Goal: Task Accomplishment & Management: Manage account settings

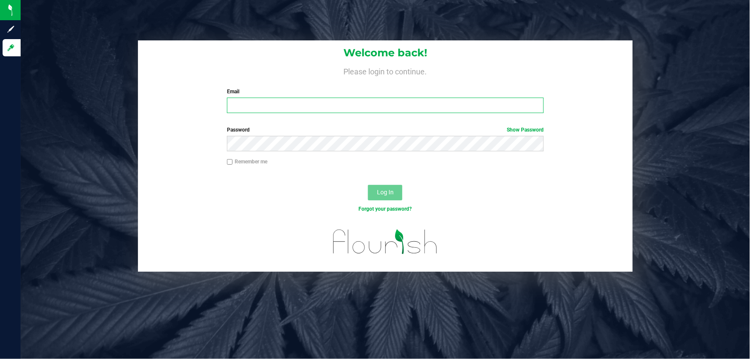
click at [234, 111] on input "Email" at bounding box center [385, 105] width 317 height 15
type input "[EMAIL_ADDRESS][DOMAIN_NAME]"
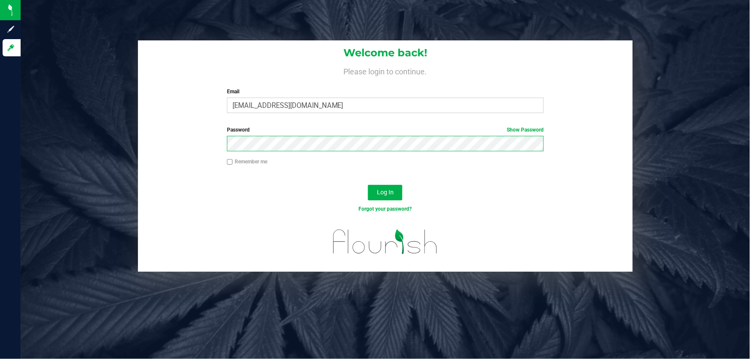
click at [368, 185] on button "Log In" at bounding box center [385, 192] width 34 height 15
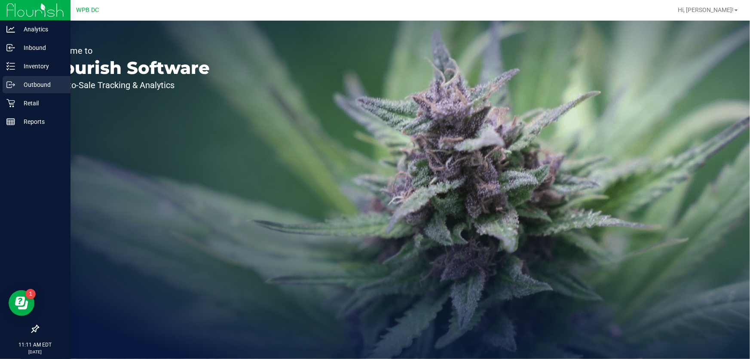
click at [40, 81] on p "Outbound" at bounding box center [41, 85] width 52 height 10
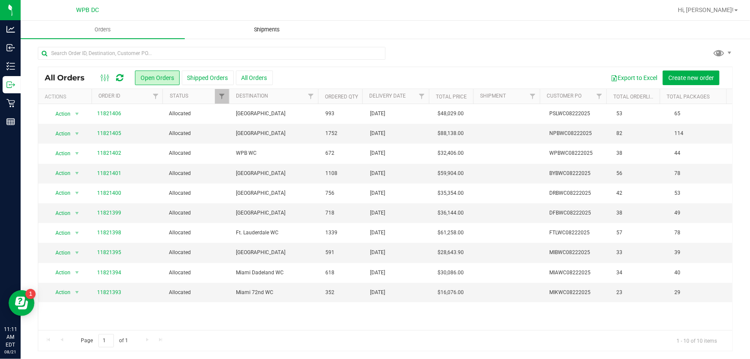
click at [256, 29] on span "Shipments" at bounding box center [266, 30] width 49 height 8
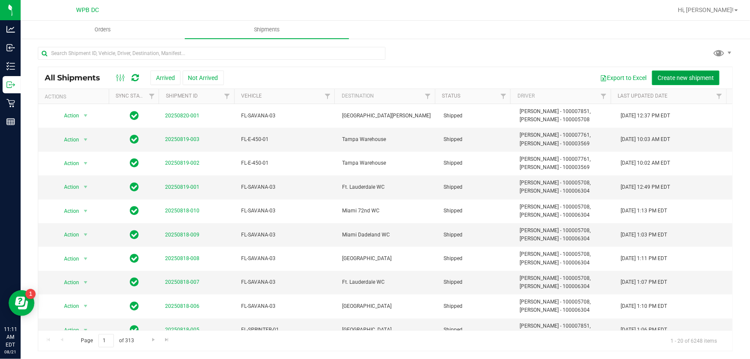
click at [672, 75] on span "Create new shipment" at bounding box center [686, 77] width 56 height 7
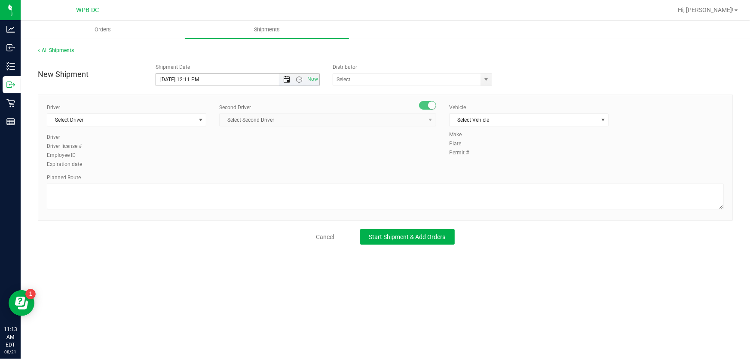
click at [286, 80] on span "Open the date view" at bounding box center [286, 79] width 7 height 7
click at [226, 165] on link "22" at bounding box center [226, 166] width 12 height 13
click at [298, 77] on span "Open the time view" at bounding box center [299, 79] width 7 height 7
click at [180, 160] on li "8:30 AM" at bounding box center [237, 164] width 162 height 11
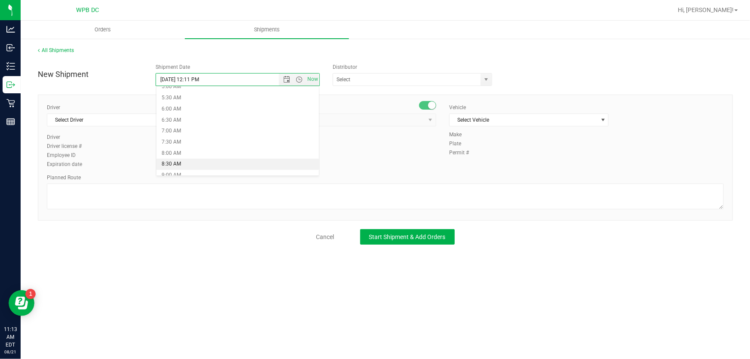
type input "[DATE] 8:30 AM"
click at [489, 81] on span "select" at bounding box center [486, 79] width 7 height 7
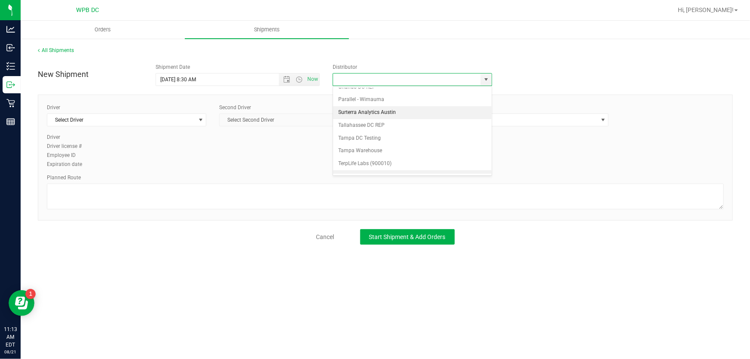
scroll to position [332, 0]
click at [351, 164] on li "WPB DC" at bounding box center [412, 170] width 158 height 13
type input "WPB DC"
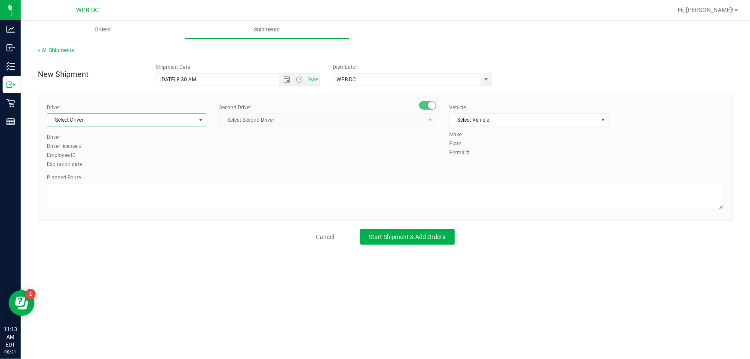
click at [199, 119] on span "select" at bounding box center [200, 119] width 7 height 7
click at [114, 153] on li "[PERSON_NAME] - 100005708" at bounding box center [126, 155] width 159 height 13
type input "[PERSON_NAME]"
click at [434, 120] on span "select" at bounding box center [430, 119] width 7 height 7
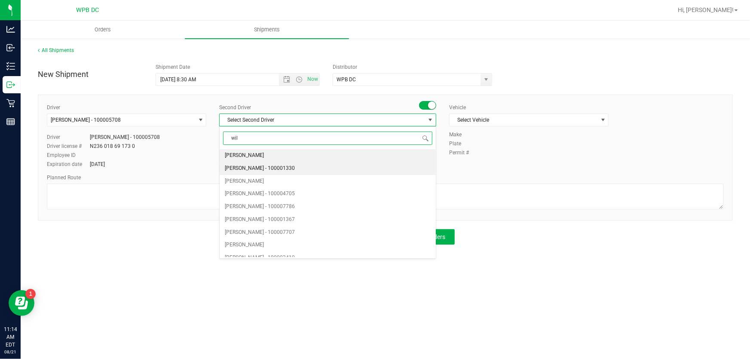
type input "will"
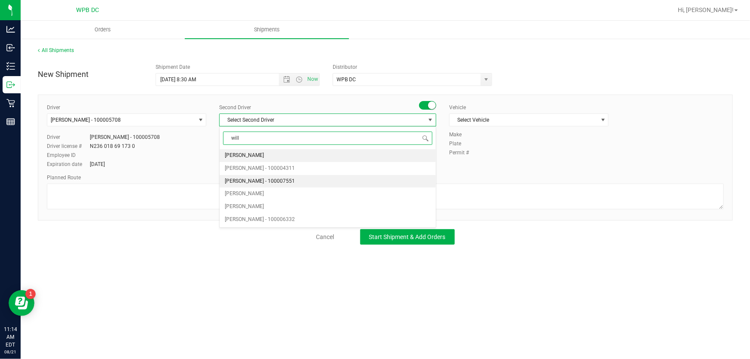
click at [313, 176] on li "[PERSON_NAME] - 100007551" at bounding box center [328, 181] width 216 height 13
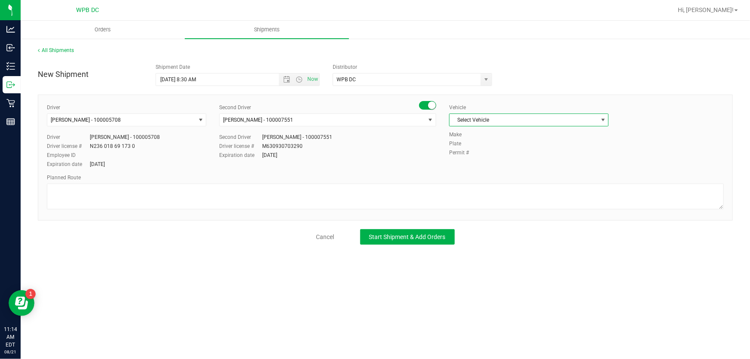
click at [603, 119] on span "select" at bounding box center [603, 119] width 7 height 7
click at [493, 171] on li "FL-SPRINTER-01" at bounding box center [529, 177] width 159 height 13
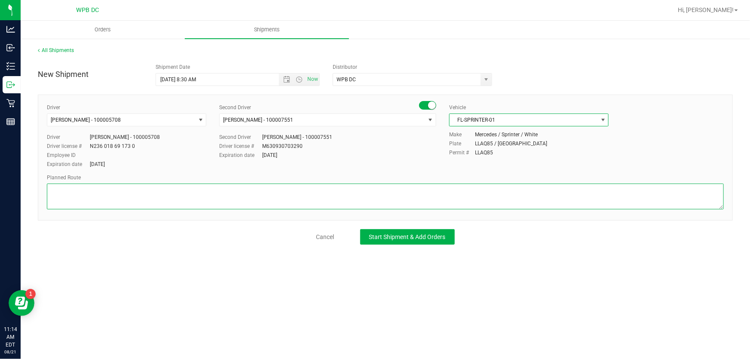
click at [56, 190] on textarea at bounding box center [385, 197] width 677 height 26
type textarea "n"
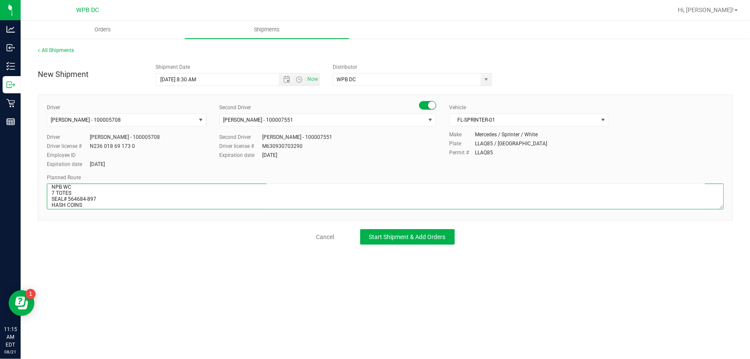
scroll to position [11, 0]
type textarea "NPB WC 7 TOTES SEAL# 564684-897 HASH COINS PSL^NPB^WPB^BYB^DRB"
click at [383, 235] on span "Start Shipment & Add Orders" at bounding box center [407, 236] width 77 height 7
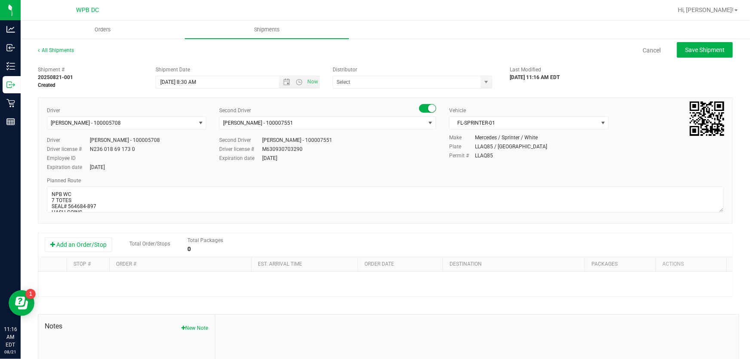
type input "WPB DC"
click at [98, 241] on button "Add an Order/Stop" at bounding box center [78, 244] width 67 height 15
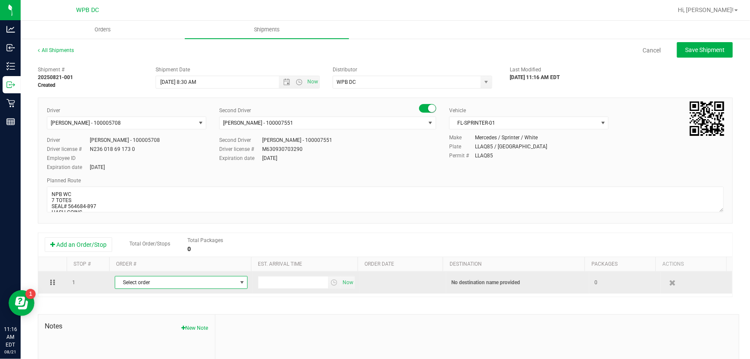
click at [239, 279] on span "select" at bounding box center [242, 282] width 7 height 7
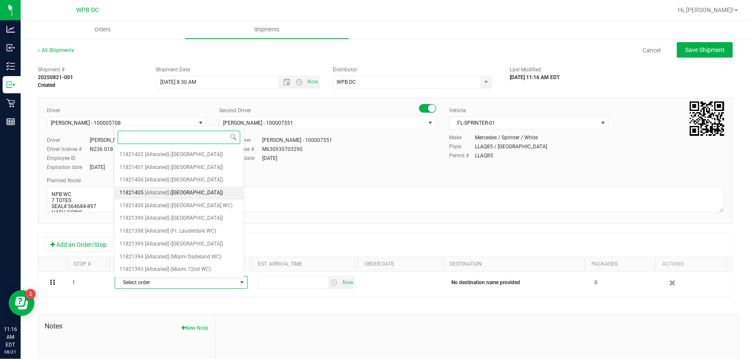
click at [191, 189] on span "([GEOGRAPHIC_DATA])" at bounding box center [197, 192] width 53 height 11
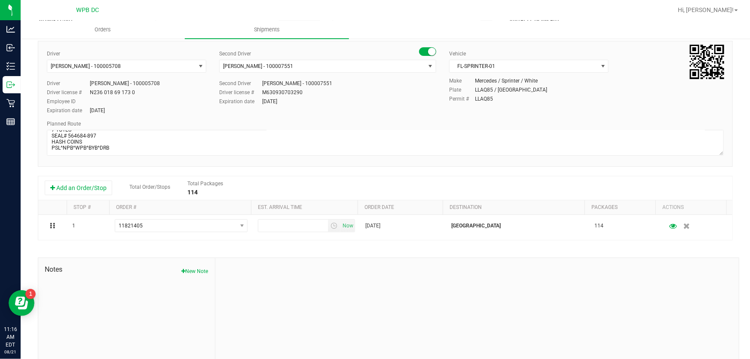
scroll to position [39, 0]
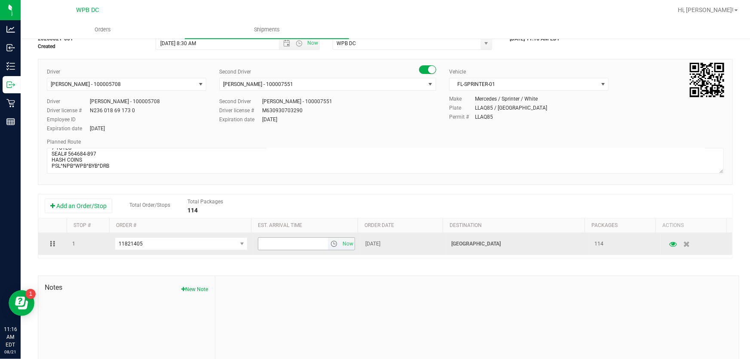
click at [331, 243] on span "select" at bounding box center [334, 243] width 7 height 7
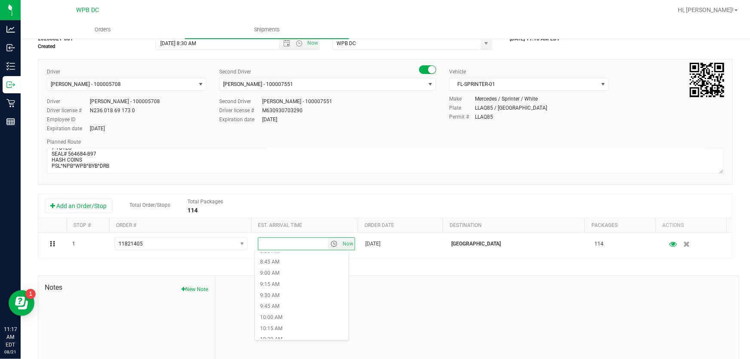
scroll to position [391, 0]
click at [279, 329] on li "10:30 AM" at bounding box center [302, 331] width 94 height 11
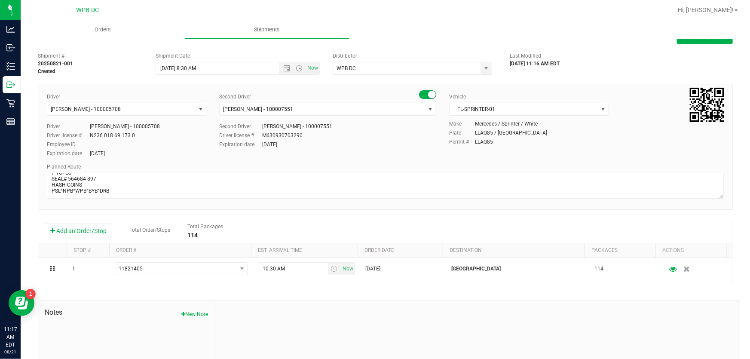
scroll to position [0, 0]
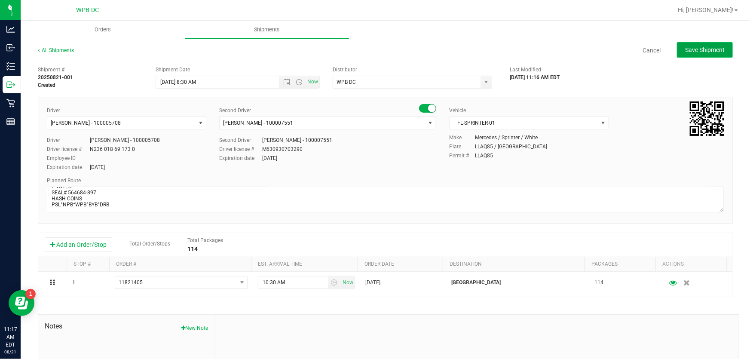
click at [705, 45] on button "Save Shipment" at bounding box center [705, 49] width 56 height 15
type input "[DATE] 12:30 PM"
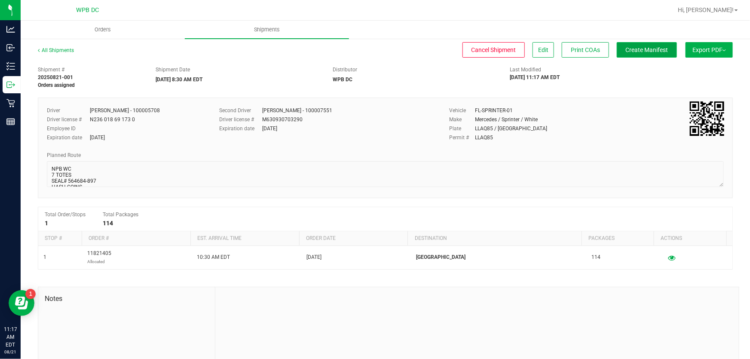
click at [652, 50] on span "Create Manifest" at bounding box center [647, 49] width 43 height 7
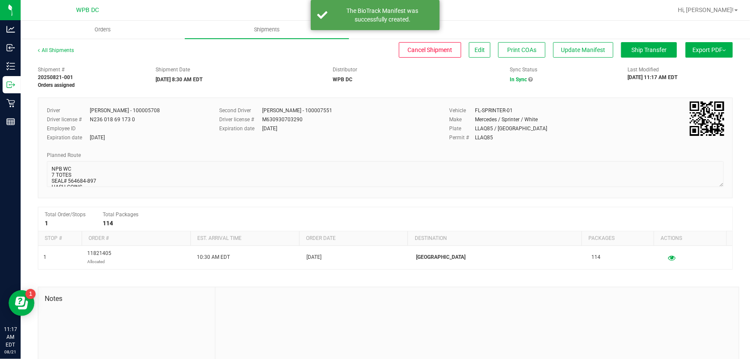
click at [690, 48] on button "Export PDF" at bounding box center [709, 49] width 47 height 15
click at [689, 66] on span "Manifest by Package ID" at bounding box center [696, 69] width 55 height 6
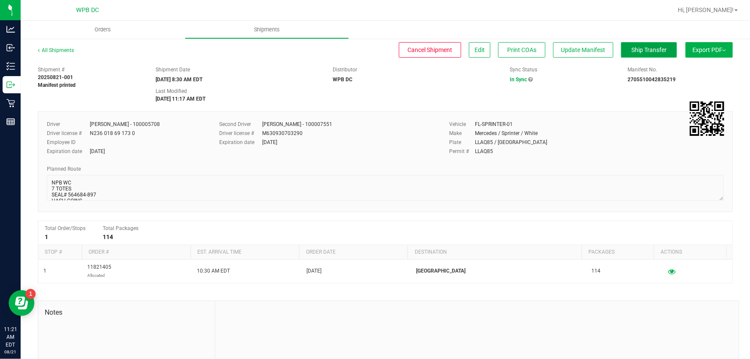
click at [631, 52] on span "Ship Transfer" at bounding box center [648, 49] width 35 height 7
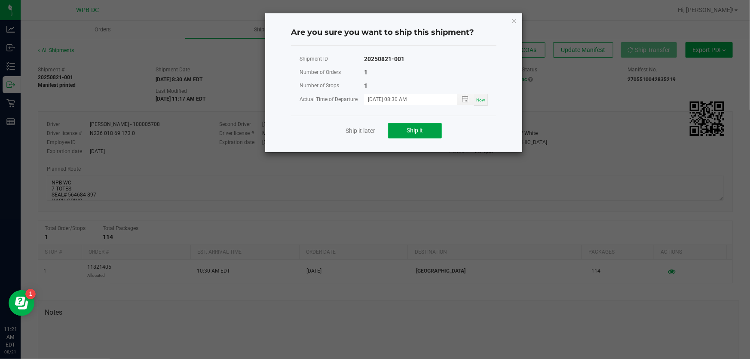
click at [425, 132] on button "Ship it" at bounding box center [415, 130] width 54 height 15
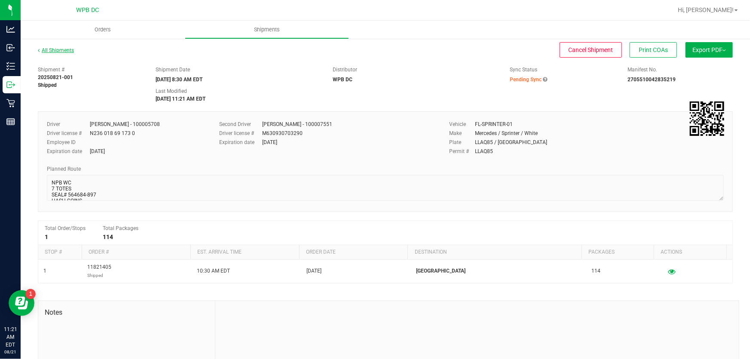
click at [70, 51] on link "All Shipments" at bounding box center [56, 50] width 36 height 6
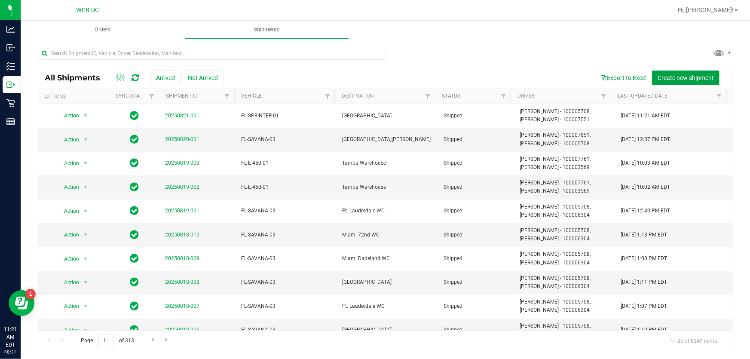
click at [692, 76] on span "Create new shipment" at bounding box center [686, 77] width 56 height 7
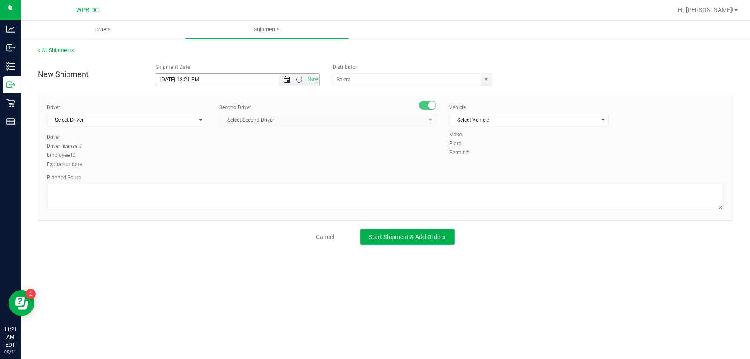
click at [284, 80] on span "Open the date view" at bounding box center [286, 79] width 7 height 7
click at [222, 165] on link "22" at bounding box center [226, 166] width 12 height 13
click at [296, 77] on span "Open the time view" at bounding box center [299, 79] width 7 height 7
click at [180, 163] on li "8:30 AM" at bounding box center [237, 164] width 162 height 11
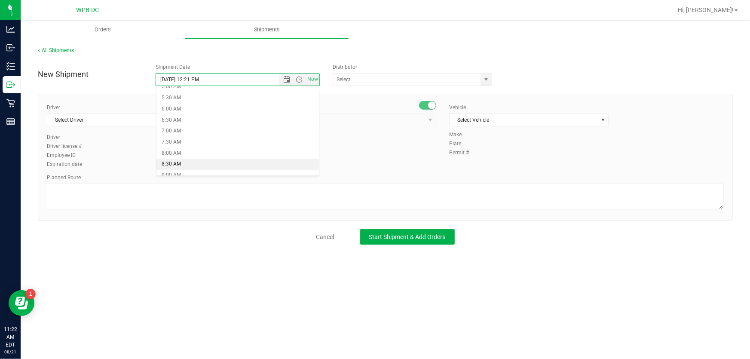
type input "[DATE] 8:30 AM"
click at [488, 80] on span "select" at bounding box center [486, 79] width 7 height 7
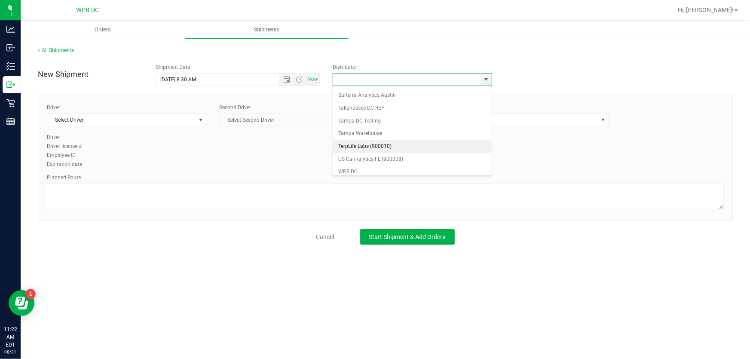
scroll to position [332, 0]
click at [376, 171] on li "WPB DC" at bounding box center [412, 170] width 158 height 13
type input "WPB DC"
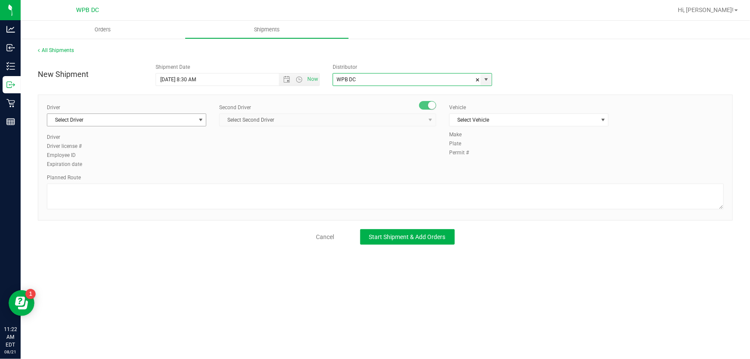
click at [202, 118] on span "select" at bounding box center [200, 119] width 7 height 7
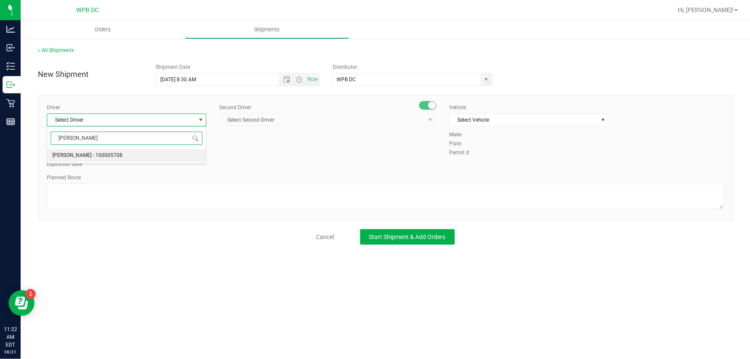
click at [104, 158] on span "[PERSON_NAME] - 100005708" at bounding box center [87, 155] width 70 height 11
type input "[PERSON_NAME]"
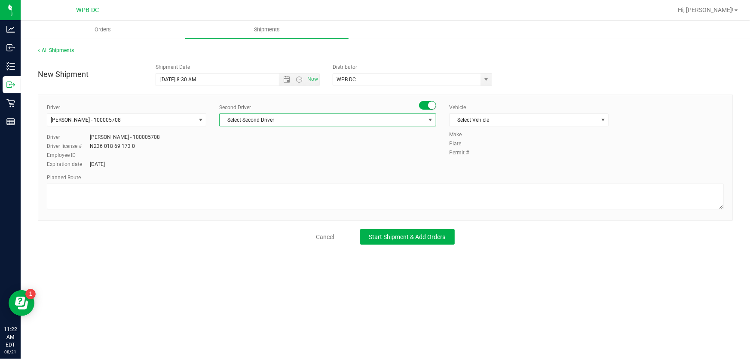
click at [433, 119] on span "select" at bounding box center [430, 119] width 7 height 7
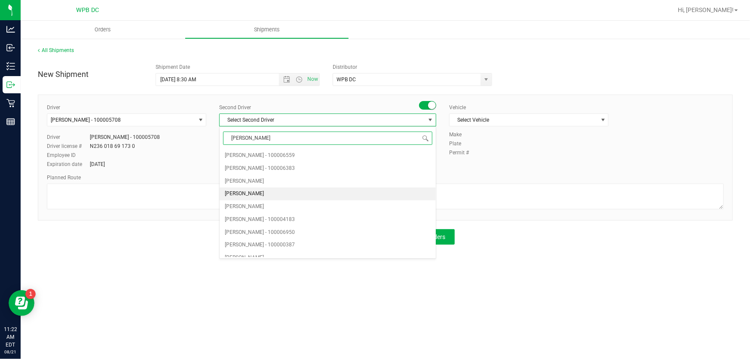
type input "WILL"
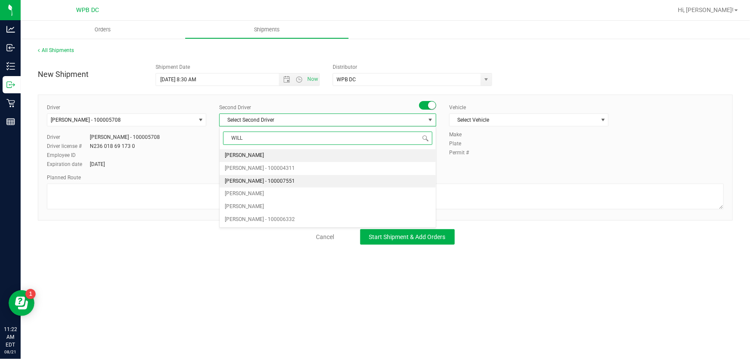
click at [245, 181] on span "[PERSON_NAME] - 100007551" at bounding box center [260, 181] width 70 height 11
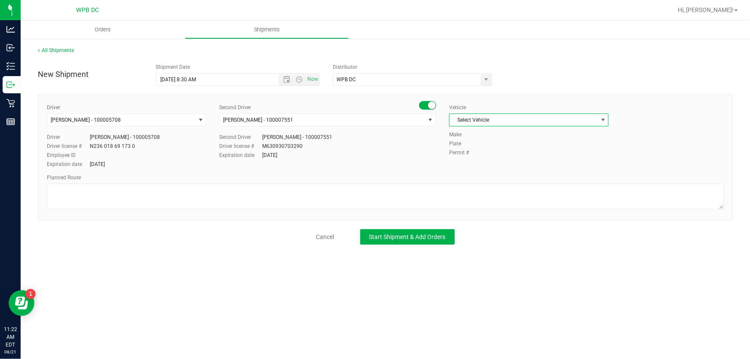
click at [605, 118] on span "select" at bounding box center [603, 119] width 7 height 7
click at [514, 169] on li "FL-SPRINTER-01" at bounding box center [529, 174] width 159 height 13
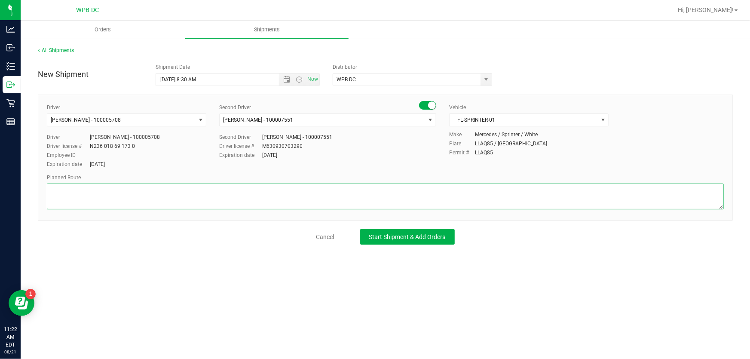
click at [61, 188] on textarea at bounding box center [385, 197] width 677 height 26
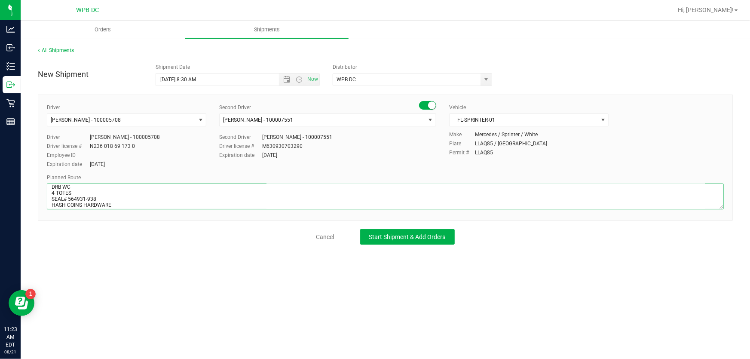
scroll to position [11, 0]
click at [112, 198] on textarea at bounding box center [385, 197] width 677 height 26
type textarea "DRB WC 4 TOTES SEAL# 564931-938 HASH COINS HARDWARE"
click at [389, 241] on button "Start Shipment & Add Orders" at bounding box center [407, 236] width 95 height 15
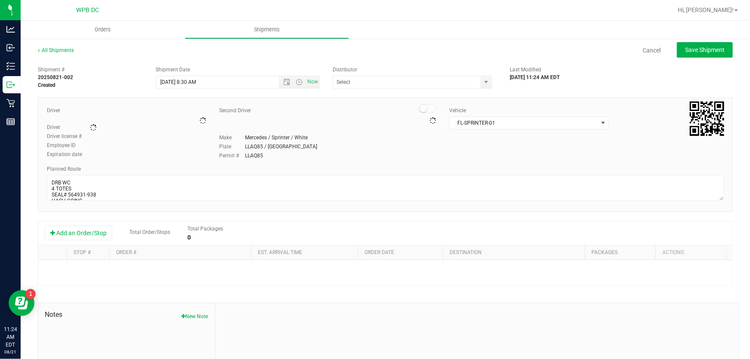
type input "WPB DC"
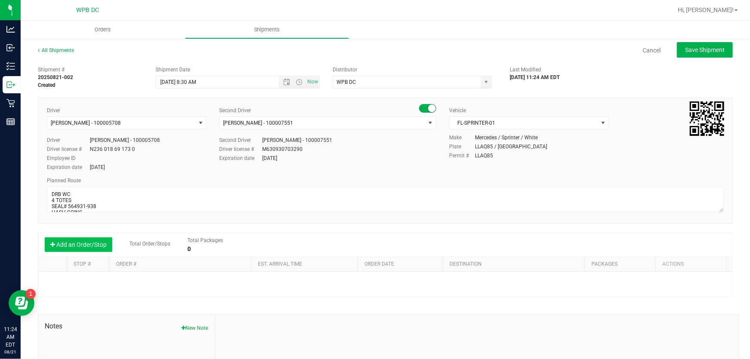
click at [74, 240] on button "Add an Order/Stop" at bounding box center [78, 244] width 67 height 15
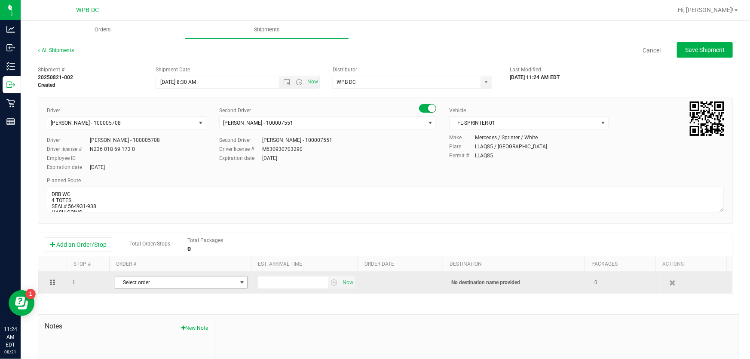
click at [237, 279] on span "select" at bounding box center [241, 282] width 11 height 12
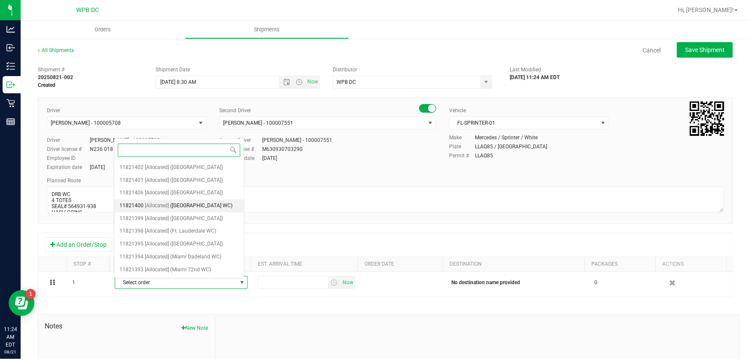
click at [185, 204] on span "([GEOGRAPHIC_DATA] WC)" at bounding box center [202, 205] width 62 height 11
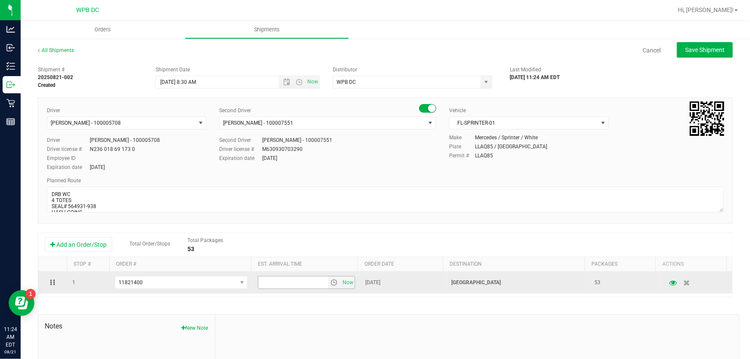
click at [331, 285] on span "select" at bounding box center [334, 282] width 7 height 7
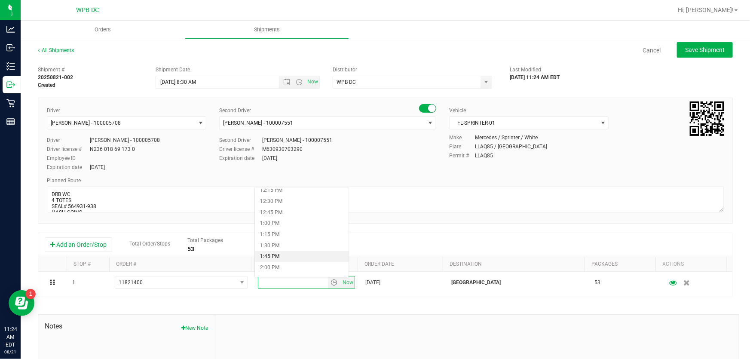
scroll to position [508, 0]
click at [285, 215] on li "12:00 PM" at bounding box center [302, 216] width 94 height 11
click at [85, 206] on textarea at bounding box center [385, 200] width 677 height 26
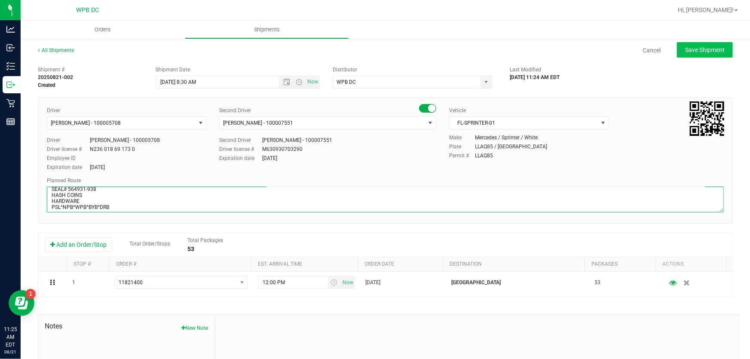
type textarea "DRB WC 4 TOTES SEAL# 564931-938 HASH COINS HARDWARE PSL^NPB^WPB^BYB^DRB"
click at [703, 47] on span "Save Shipment" at bounding box center [705, 49] width 40 height 7
type input "[DATE] 12:30 PM"
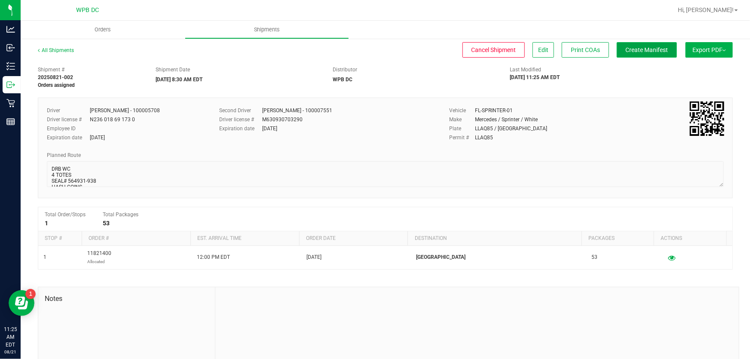
click at [653, 54] on button "Create Manifest" at bounding box center [647, 49] width 60 height 15
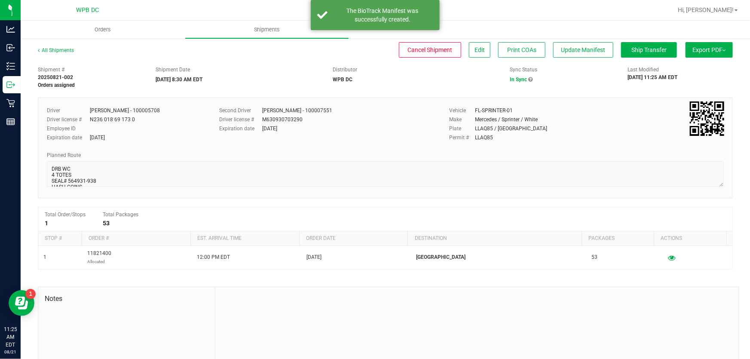
click at [697, 52] on button "Export PDF" at bounding box center [709, 49] width 47 height 15
click at [688, 69] on span "Manifest by Package ID" at bounding box center [696, 69] width 55 height 6
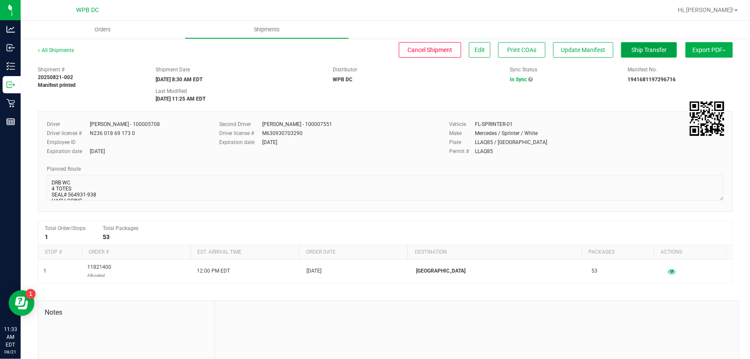
click at [631, 45] on button "Ship Transfer" at bounding box center [649, 49] width 56 height 15
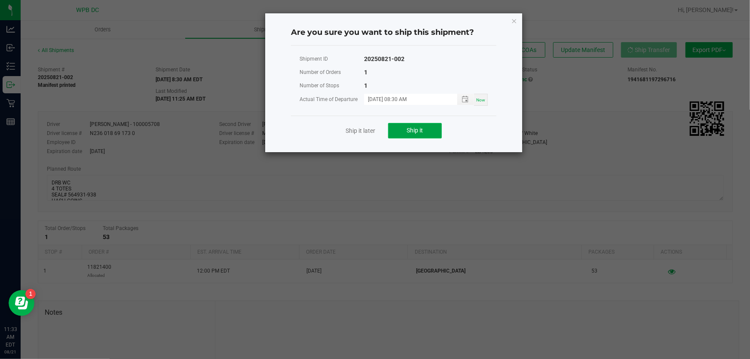
click at [427, 129] on button "Ship it" at bounding box center [415, 130] width 54 height 15
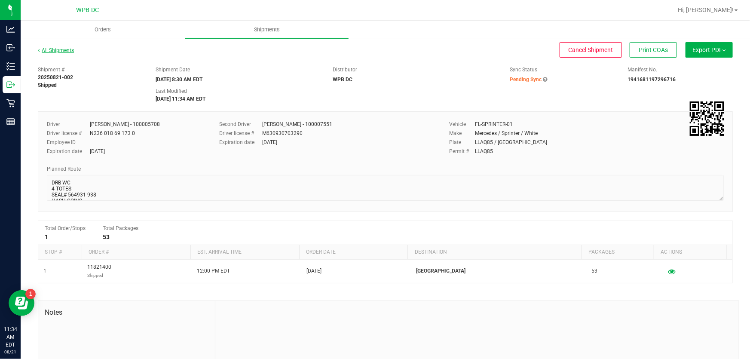
click at [60, 50] on link "All Shipments" at bounding box center [56, 50] width 36 height 6
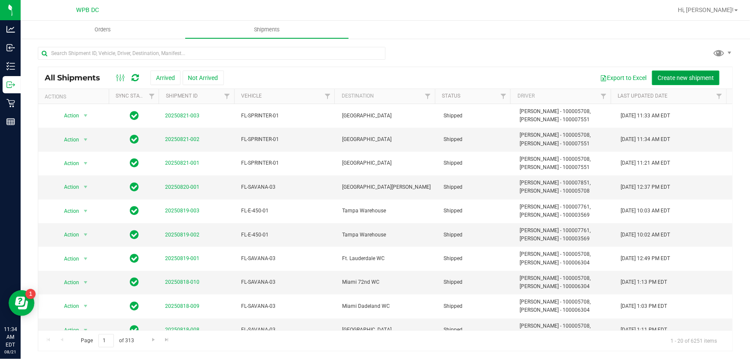
click at [684, 78] on span "Create new shipment" at bounding box center [686, 77] width 56 height 7
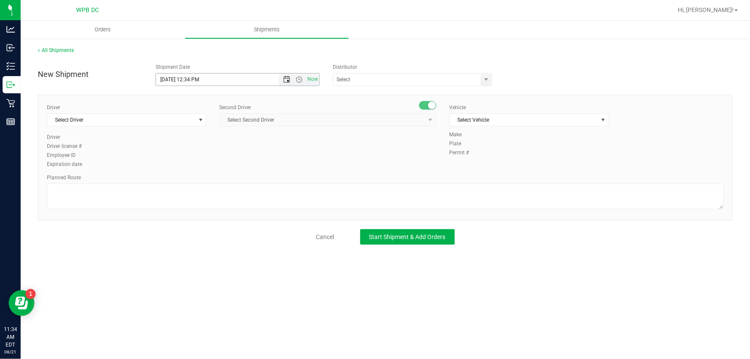
click at [288, 81] on span "Open the date view" at bounding box center [286, 79] width 7 height 7
click at [225, 163] on link "22" at bounding box center [226, 166] width 12 height 13
click at [297, 80] on span "Open the time view" at bounding box center [299, 79] width 7 height 7
click at [188, 159] on li "8:30 AM" at bounding box center [237, 164] width 162 height 11
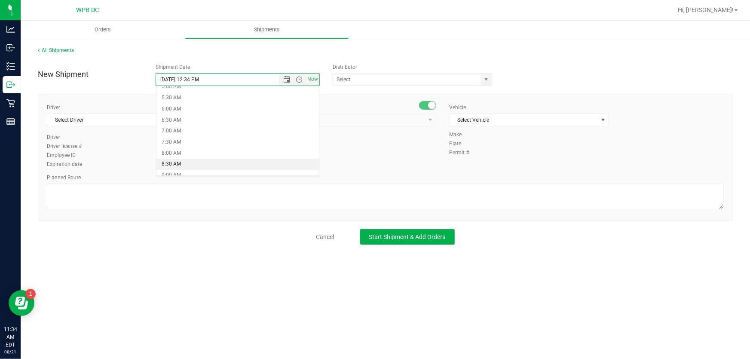
type input "[DATE] 8:30 AM"
click at [485, 77] on span "select" at bounding box center [486, 79] width 7 height 7
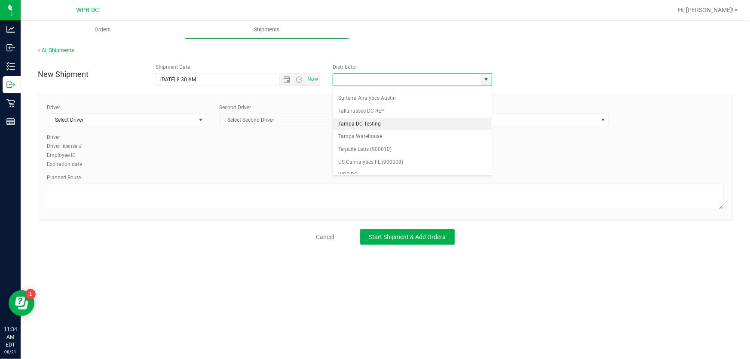
scroll to position [332, 0]
click at [363, 168] on li "WPB DC" at bounding box center [412, 170] width 158 height 13
type input "WPB DC"
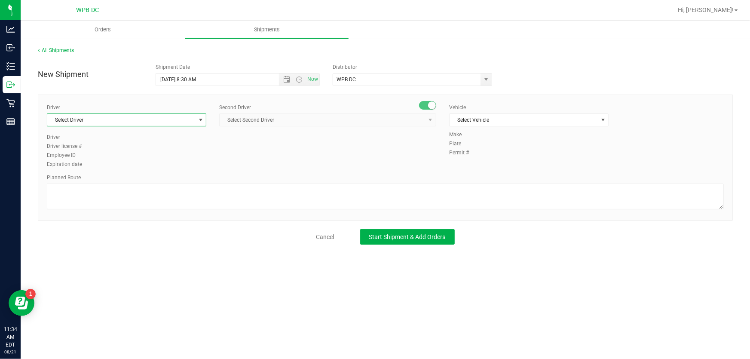
click at [198, 117] on span "select" at bounding box center [200, 119] width 7 height 7
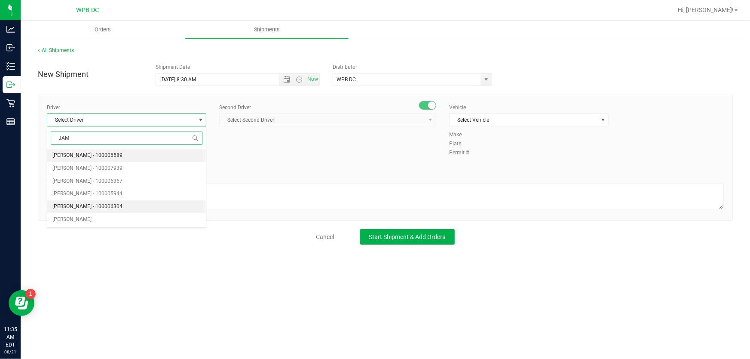
click at [110, 205] on span "[PERSON_NAME] - 100006304" at bounding box center [87, 206] width 70 height 11
type input "JAM"
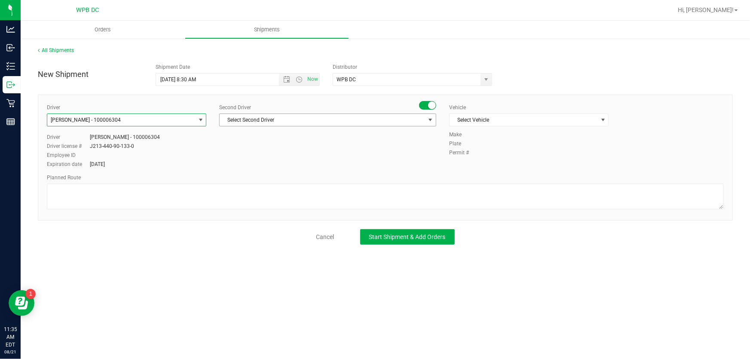
click at [429, 115] on span "select" at bounding box center [430, 120] width 11 height 12
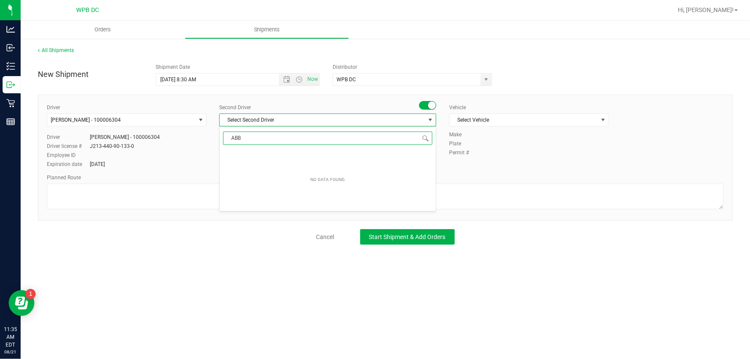
type input "AB"
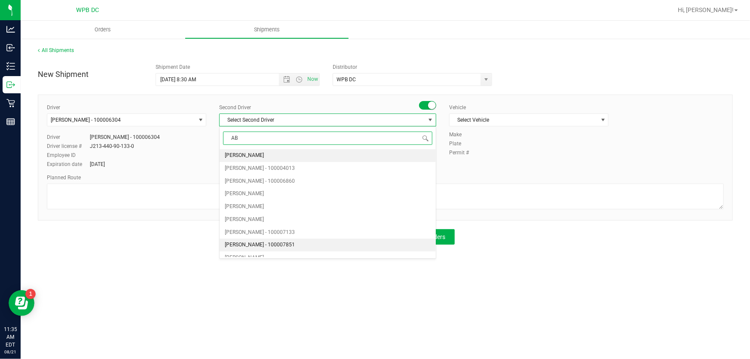
click at [271, 241] on span "[PERSON_NAME] - 100007851" at bounding box center [260, 244] width 70 height 11
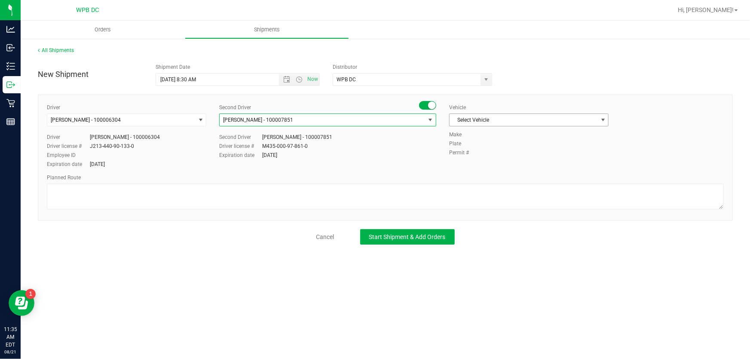
click at [600, 120] on span "select" at bounding box center [603, 119] width 7 height 7
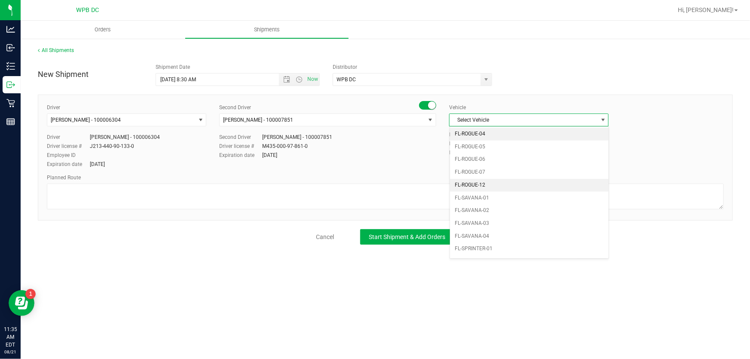
scroll to position [391, 0]
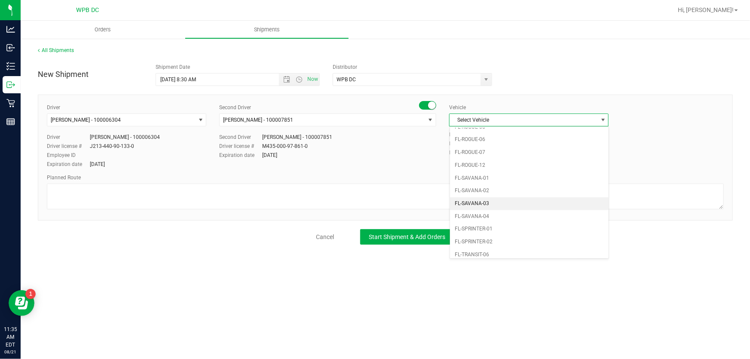
click at [499, 198] on li "FL-SAVANA-03" at bounding box center [529, 203] width 159 height 13
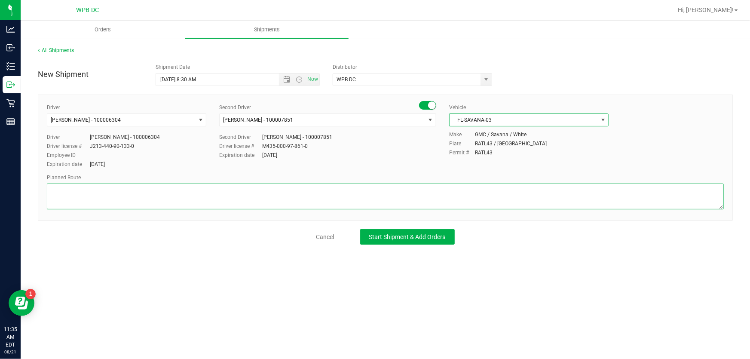
click at [64, 186] on textarea at bounding box center [385, 197] width 677 height 26
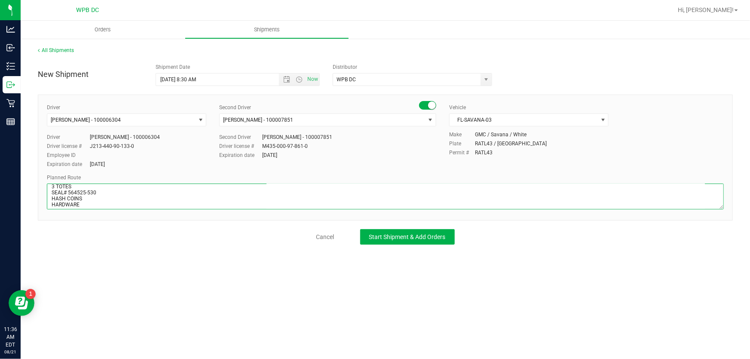
scroll to position [17, 0]
type textarea "MIB WC 3 TOTES SEAL# 564525-530 HASH COINS HARDWARE MIK^MIA^MIB^FTL^DFB"
click at [407, 238] on span "Start Shipment & Add Orders" at bounding box center [407, 236] width 77 height 7
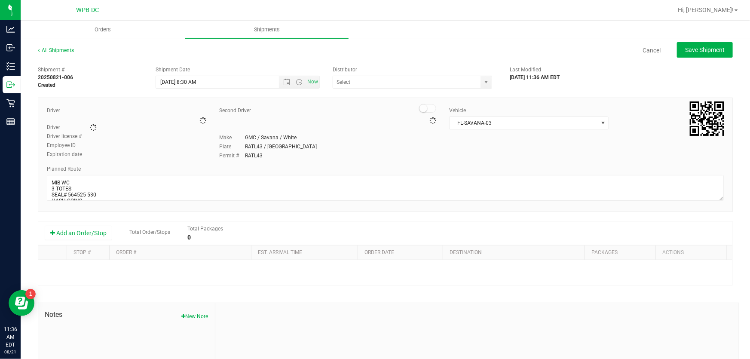
type input "WPB DC"
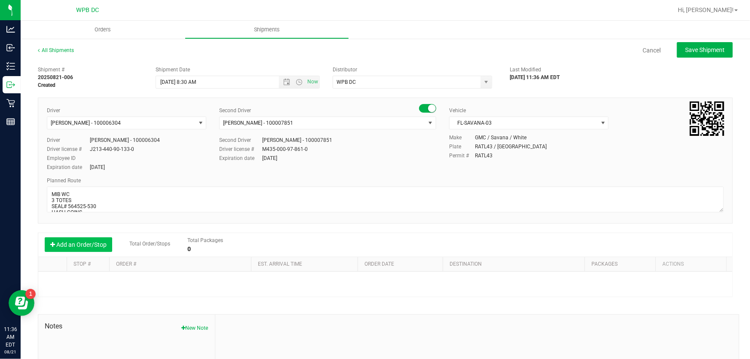
click at [98, 240] on button "Add an Order/Stop" at bounding box center [78, 244] width 67 height 15
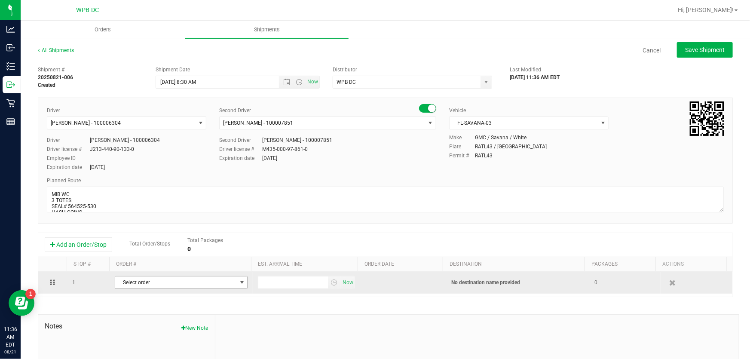
click at [239, 283] on span "select" at bounding box center [242, 282] width 7 height 7
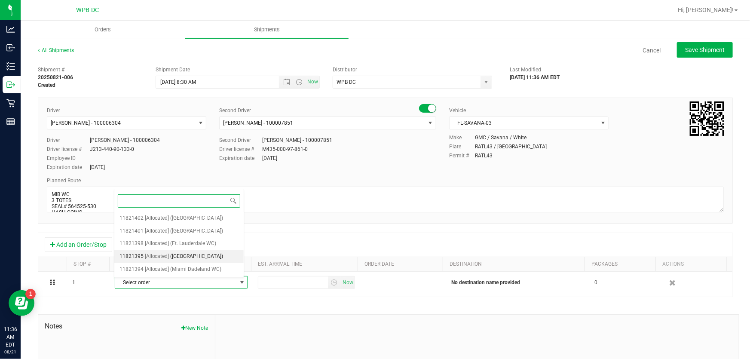
click at [199, 254] on span "([GEOGRAPHIC_DATA])" at bounding box center [197, 256] width 53 height 11
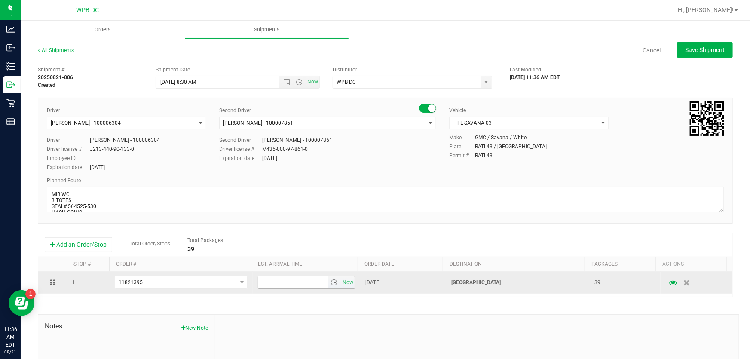
click at [331, 284] on span "select" at bounding box center [334, 282] width 7 height 7
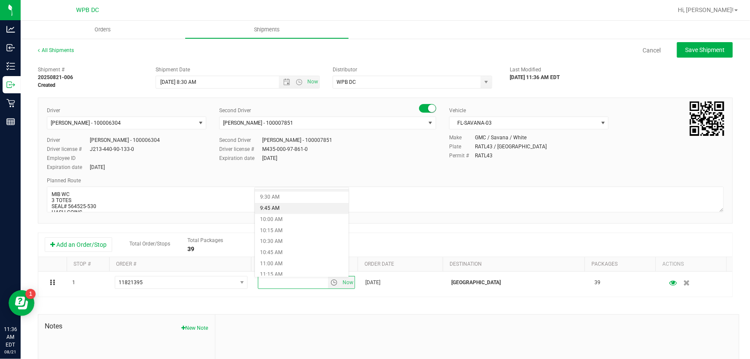
scroll to position [430, 0]
click at [281, 251] on li "11:00 AM" at bounding box center [302, 250] width 94 height 11
click at [707, 49] on span "Save Shipment" at bounding box center [705, 49] width 40 height 7
type input "[DATE] 12:30 PM"
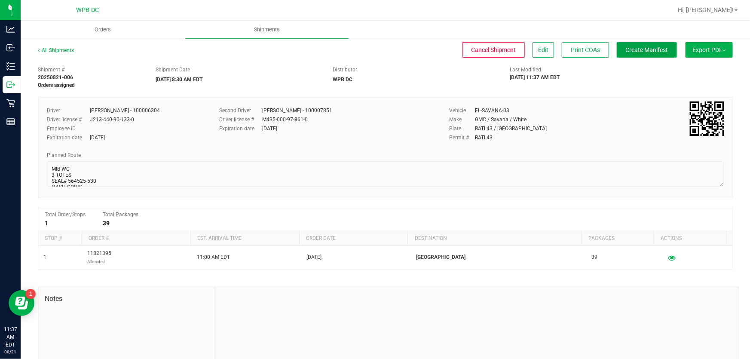
click at [640, 54] on button "Create Manifest" at bounding box center [647, 49] width 60 height 15
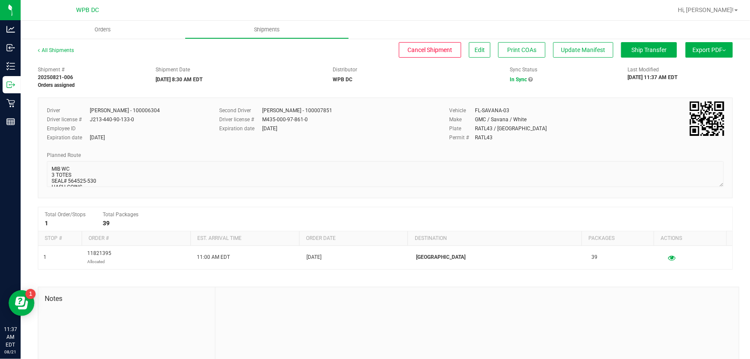
click at [707, 50] on button "Export PDF" at bounding box center [709, 49] width 47 height 15
click at [696, 64] on li "Manifest by Package ID" at bounding box center [706, 68] width 87 height 13
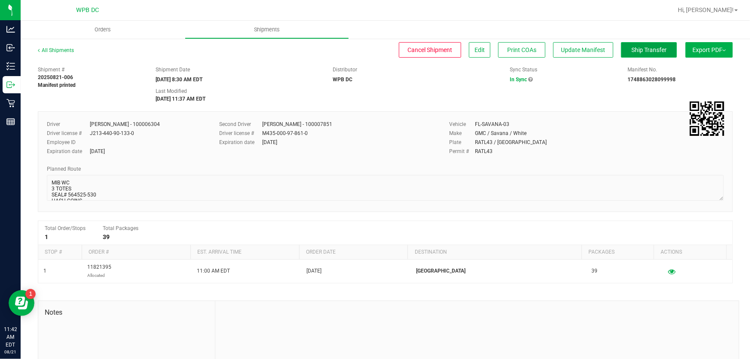
click at [634, 48] on span "Ship Transfer" at bounding box center [648, 49] width 35 height 7
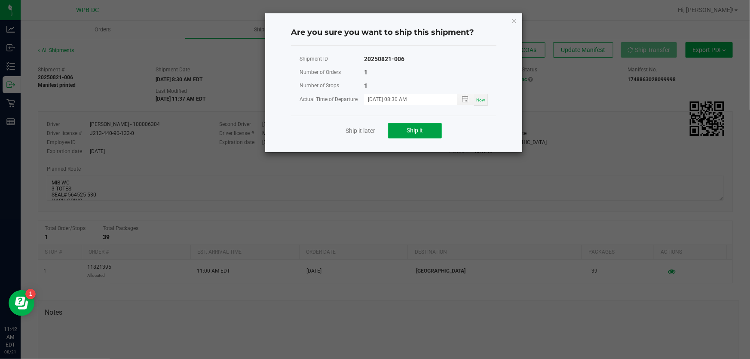
click at [425, 134] on button "Ship it" at bounding box center [415, 130] width 54 height 15
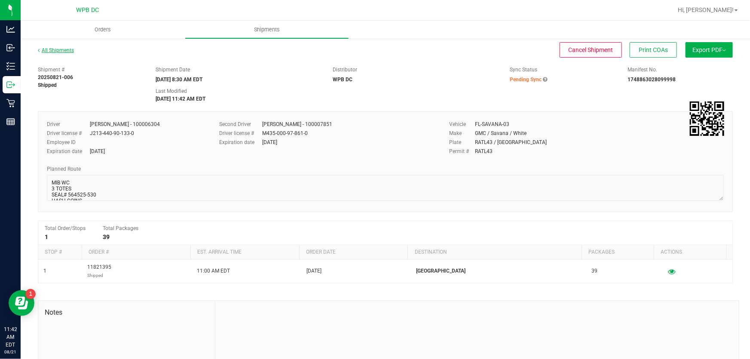
click at [70, 47] on link "All Shipments" at bounding box center [56, 50] width 36 height 6
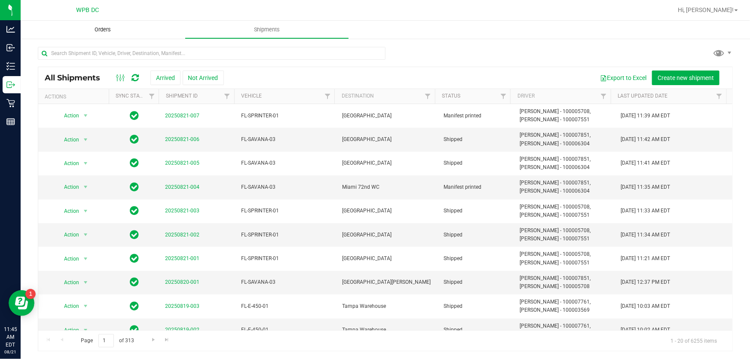
click at [102, 28] on span "Orders" at bounding box center [103, 30] width 40 height 8
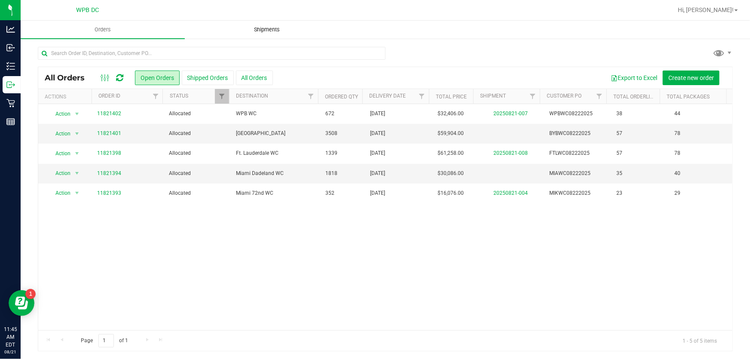
click at [270, 28] on span "Shipments" at bounding box center [266, 30] width 49 height 8
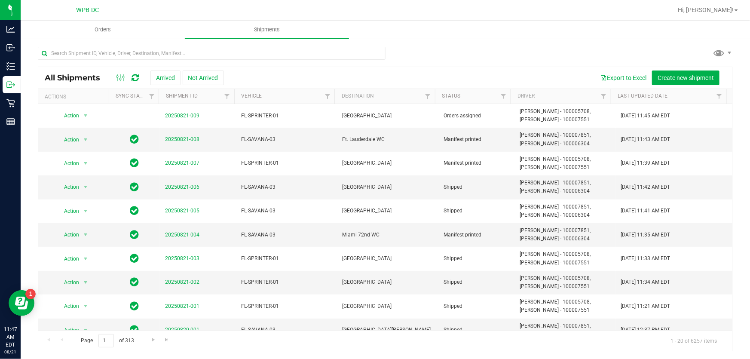
click at [137, 75] on icon at bounding box center [135, 77] width 7 height 9
click at [133, 75] on icon at bounding box center [135, 77] width 7 height 9
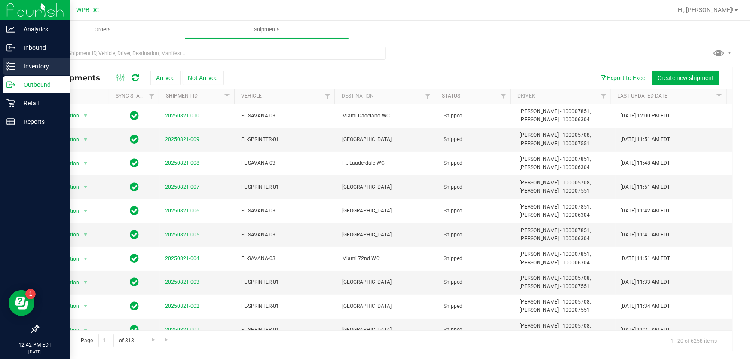
click at [46, 63] on p "Inventory" at bounding box center [41, 66] width 52 height 10
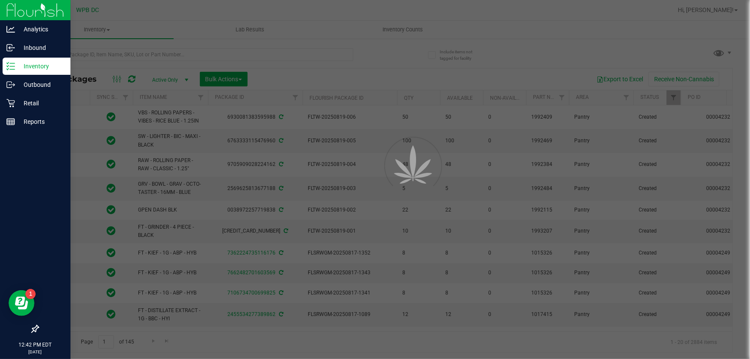
click at [417, 26] on div at bounding box center [375, 179] width 750 height 359
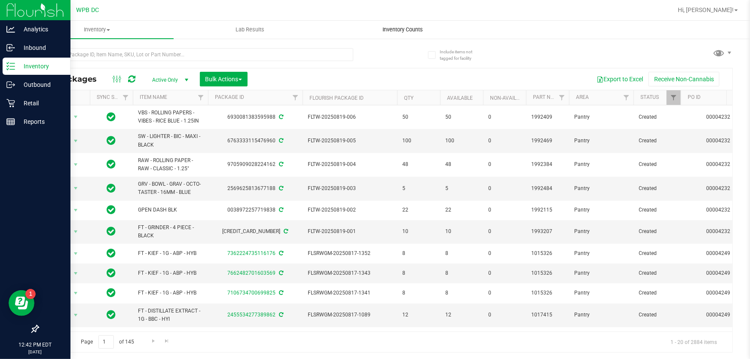
click at [399, 29] on span "Inventory Counts" at bounding box center [403, 30] width 64 height 8
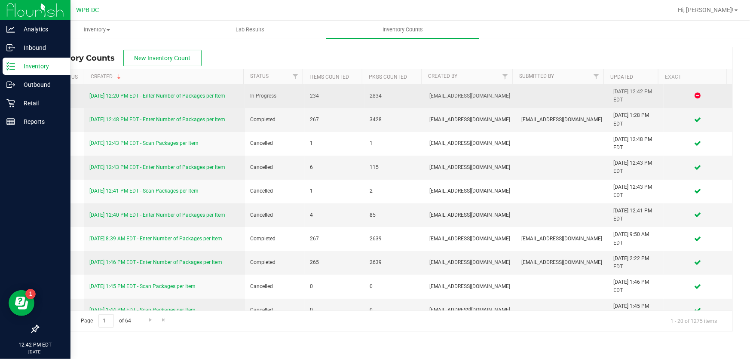
click at [223, 96] on link "8/21/25 12:20 PM EDT - Enter Number of Packages per Item" at bounding box center [157, 96] width 136 height 6
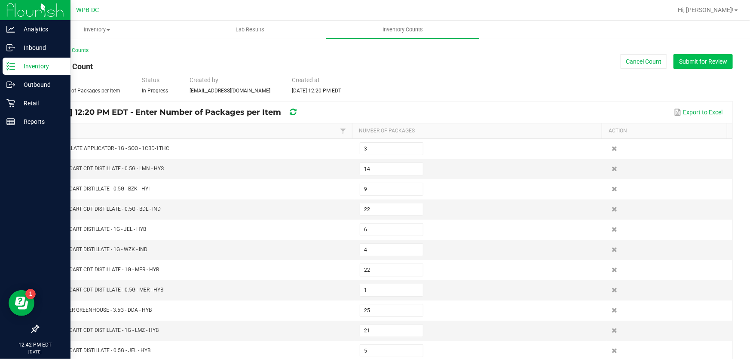
click at [682, 58] on button "Submit for Review" at bounding box center [702, 61] width 59 height 15
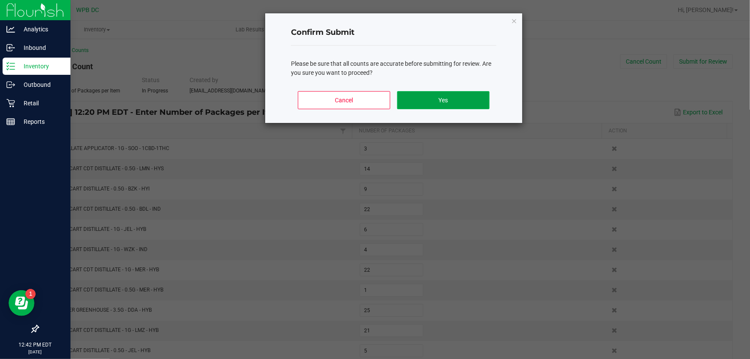
click at [472, 99] on button "Yes" at bounding box center [443, 100] width 92 height 18
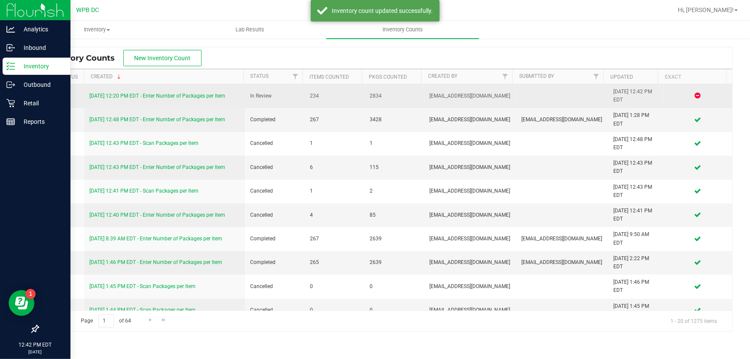
click at [213, 93] on link "8/21/25 12:20 PM EDT - Enter Number of Packages per Item" at bounding box center [157, 96] width 136 height 6
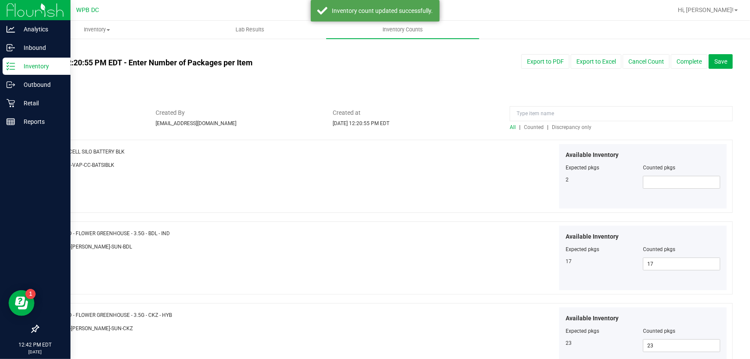
click at [568, 127] on span "Discrepancy only" at bounding box center [572, 127] width 40 height 6
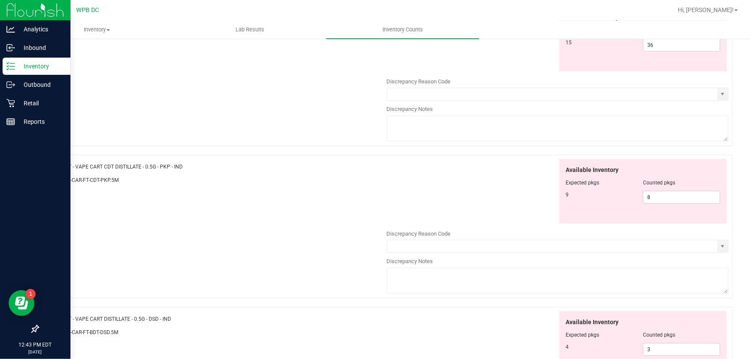
scroll to position [301, 0]
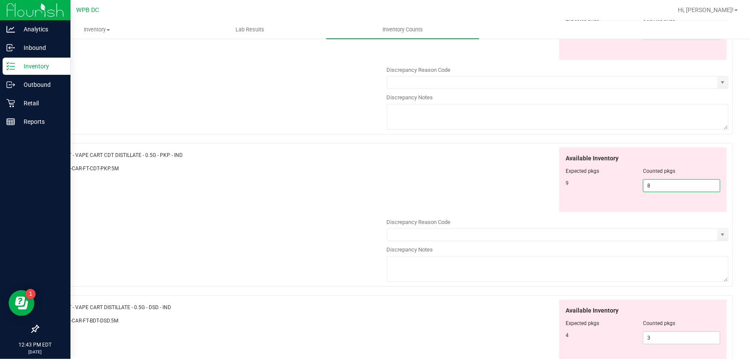
click at [643, 186] on span "8 8" at bounding box center [681, 185] width 77 height 13
type input "9"
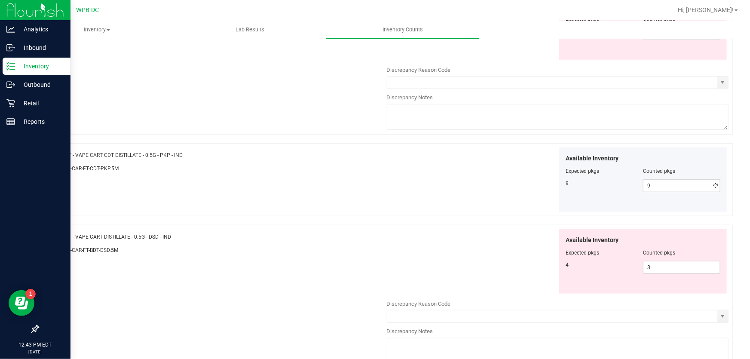
click at [508, 178] on div "Available Inventory Expected pkgs Counted pkgs 9 9 9" at bounding box center [558, 179] width 342 height 65
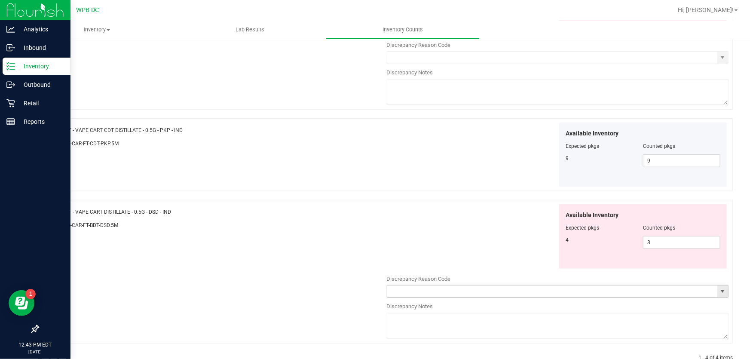
scroll to position [340, 0]
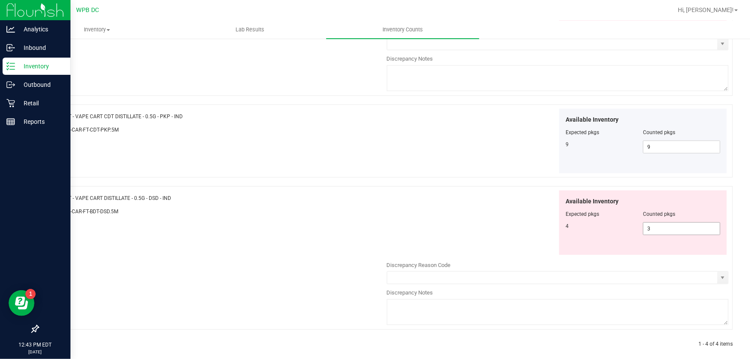
drag, startPoint x: 643, startPoint y: 226, endPoint x: 611, endPoint y: 238, distance: 33.9
click at [643, 227] on span "3 3" at bounding box center [681, 228] width 77 height 13
type input "4"
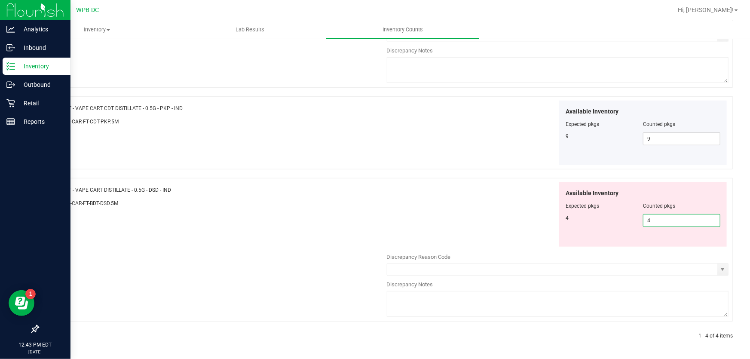
type input "4"
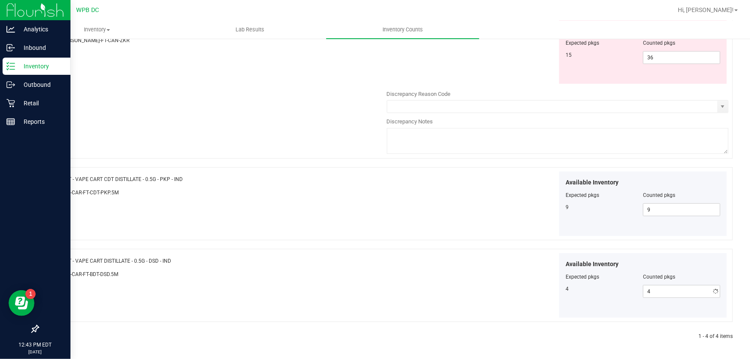
click at [514, 239] on div "Name: FT - CANNABIS FLOWER - 3.5G - T12 - HYB SKU: FLO-BUD-FT-CAN-T12 Available…" at bounding box center [385, 101] width 695 height 477
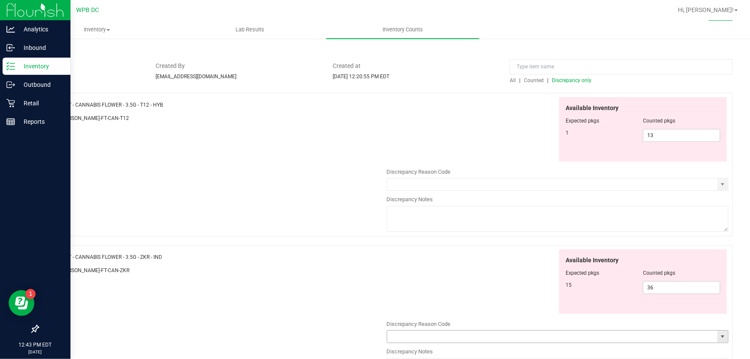
scroll to position [43, 0]
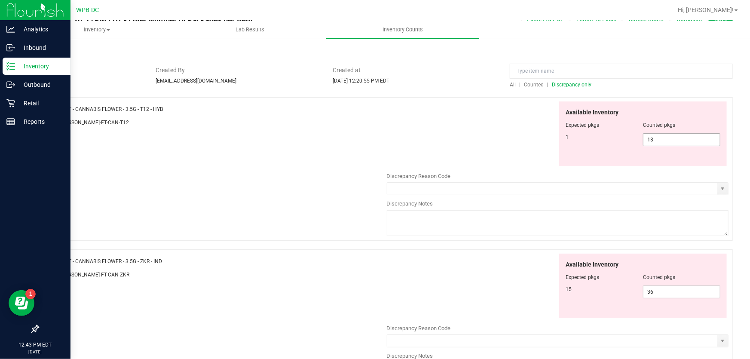
click at [643, 139] on span "13 13" at bounding box center [681, 139] width 77 height 13
type input "3"
type input "1"
click at [475, 143] on div "Available Inventory Expected pkgs Counted pkgs 1 1 1" at bounding box center [558, 133] width 342 height 65
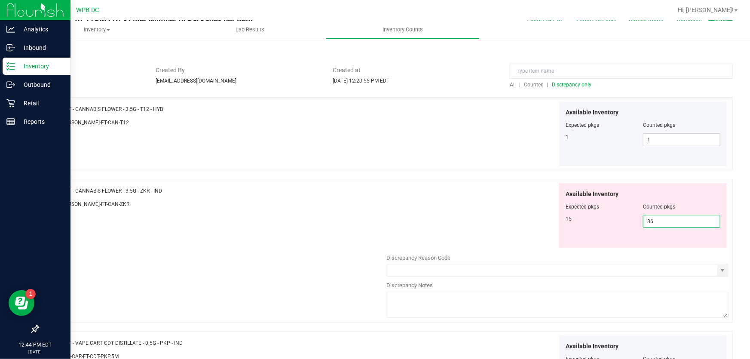
click at [643, 221] on span "36 36" at bounding box center [681, 221] width 77 height 13
type input "6"
type input "15"
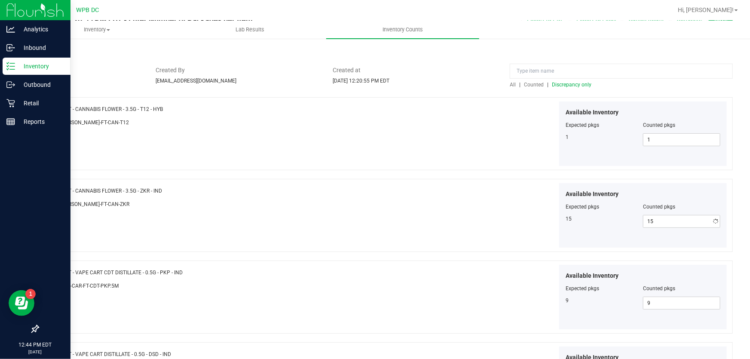
click at [471, 214] on div "Available Inventory Expected pkgs Counted pkgs 15 15 15" at bounding box center [558, 215] width 342 height 65
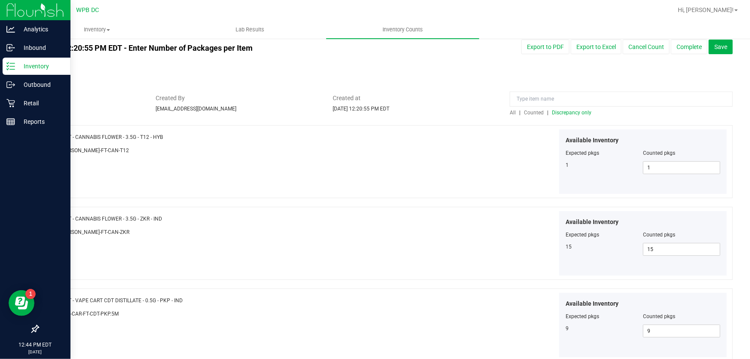
scroll to position [0, 0]
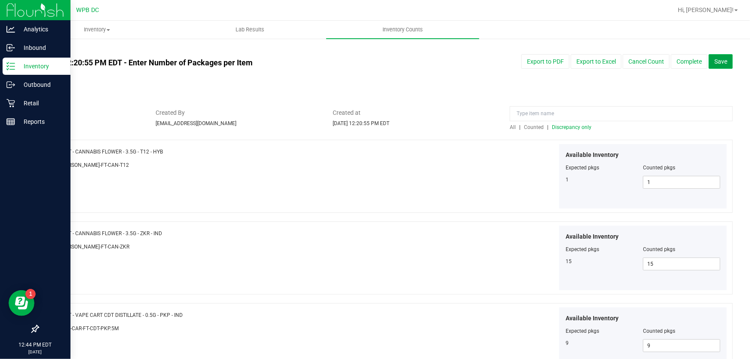
click at [722, 61] on button "Save" at bounding box center [721, 61] width 24 height 15
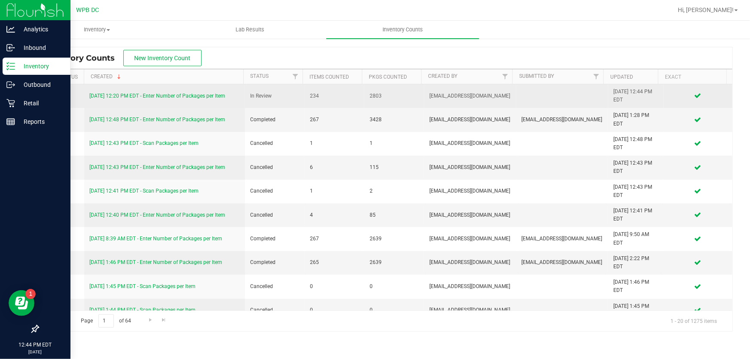
click at [159, 96] on link "8/21/25 12:20 PM EDT - Enter Number of Packages per Item" at bounding box center [157, 96] width 136 height 6
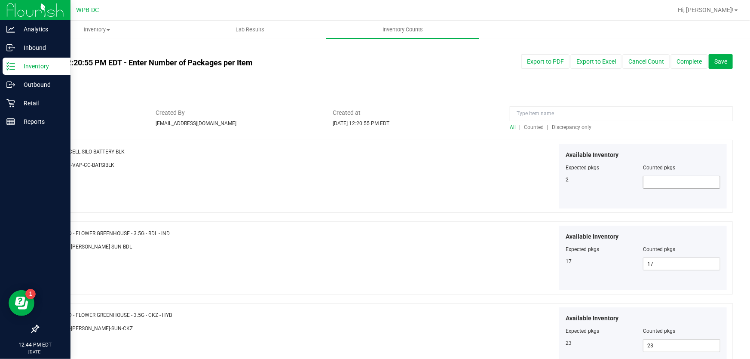
click at [654, 183] on span at bounding box center [681, 182] width 77 height 13
type input "2"
click at [403, 177] on div "Available Inventory Expected pkgs Counted pkgs 2 2 2" at bounding box center [558, 176] width 342 height 65
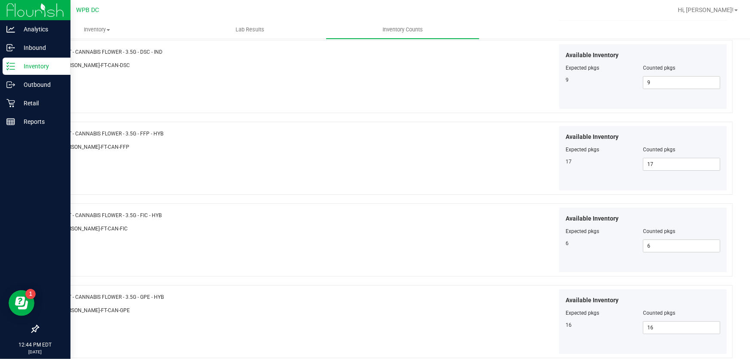
scroll to position [1441, 0]
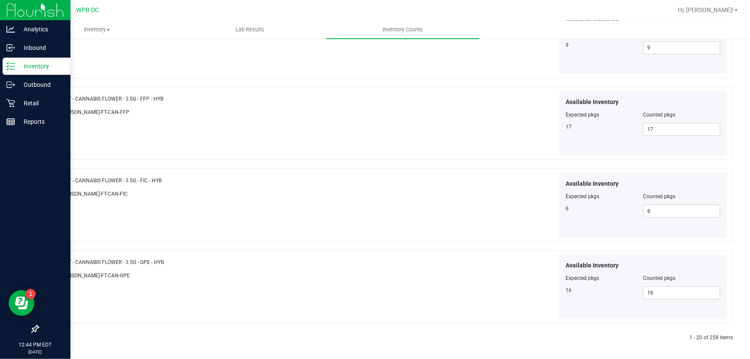
click at [59, 335] on link at bounding box center [59, 338] width 4 height 6
click at [57, 335] on icon at bounding box center [58, 337] width 3 height 5
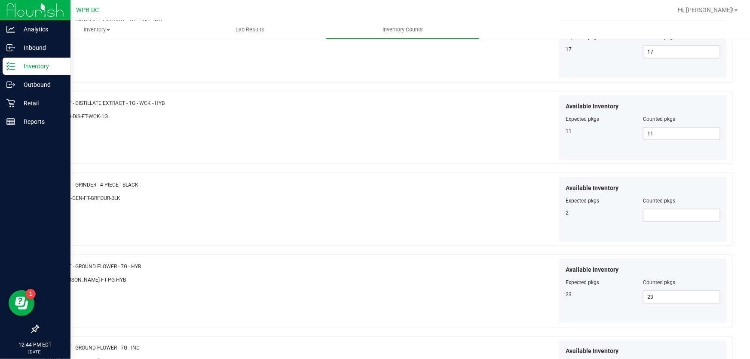
scroll to position [547, 0]
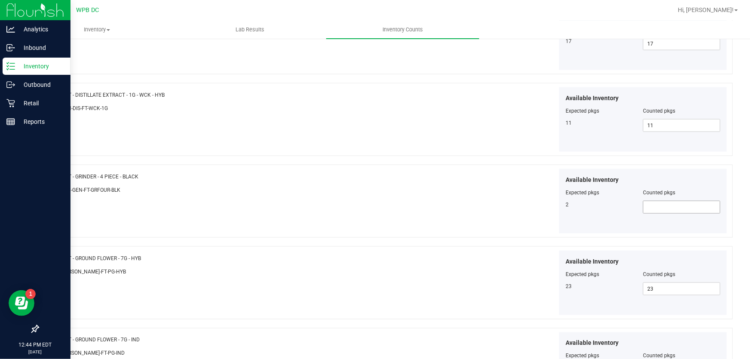
click at [656, 202] on span at bounding box center [681, 207] width 77 height 13
type input "2"
click at [379, 205] on div "Name: FT - GRINDER - 4 PIECE - BLACK SKU: ACC-GEN-FT-GRFOUR-BLK Available Inven…" at bounding box center [385, 201] width 695 height 73
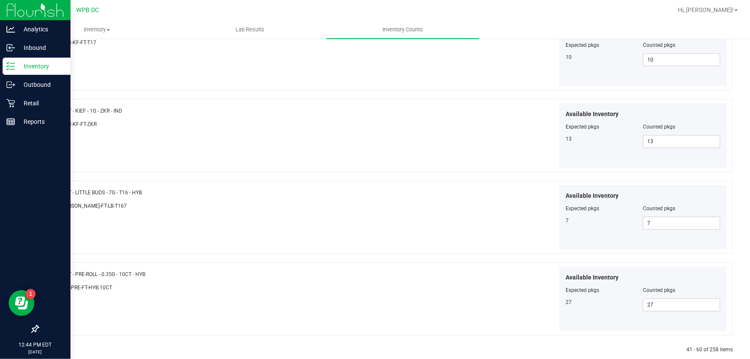
scroll to position [1441, 0]
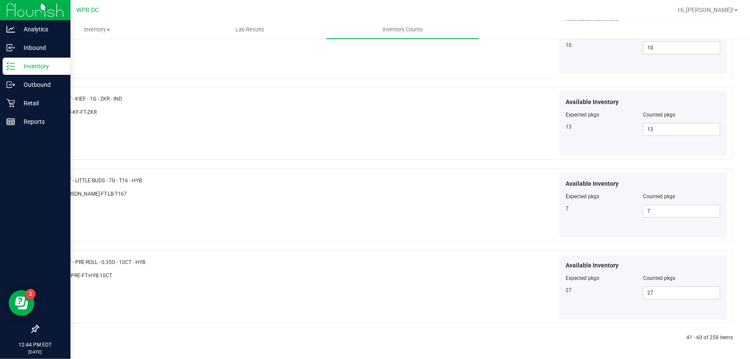
click at [58, 336] on icon at bounding box center [58, 337] width 3 height 5
click at [59, 336] on icon at bounding box center [58, 337] width 3 height 5
click at [61, 335] on div at bounding box center [212, 338] width 348 height 8
click at [57, 335] on icon at bounding box center [58, 337] width 3 height 5
click at [58, 335] on icon at bounding box center [58, 337] width 3 height 5
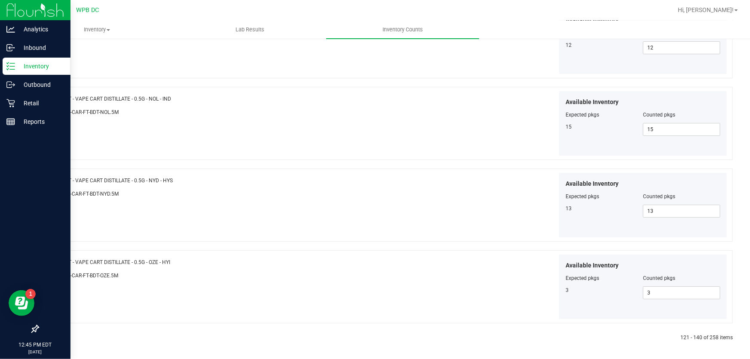
click at [58, 335] on icon at bounding box center [58, 337] width 3 height 5
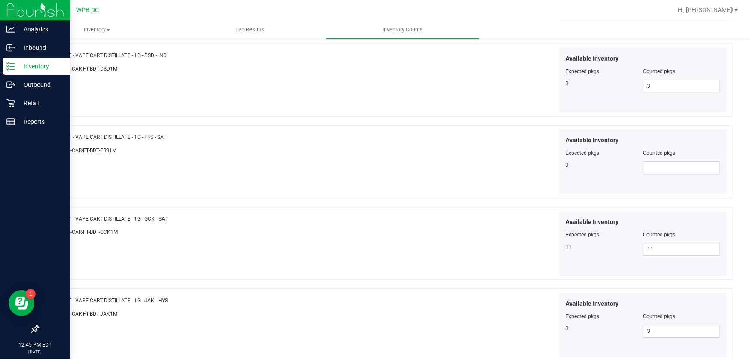
scroll to position [1250, 0]
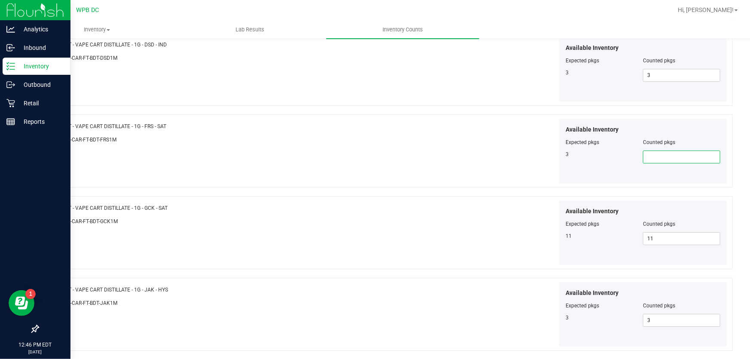
click at [662, 153] on span at bounding box center [681, 156] width 77 height 13
type input "3"
click at [468, 165] on div "Available Inventory Expected pkgs Counted pkgs 3 3 3" at bounding box center [558, 151] width 342 height 65
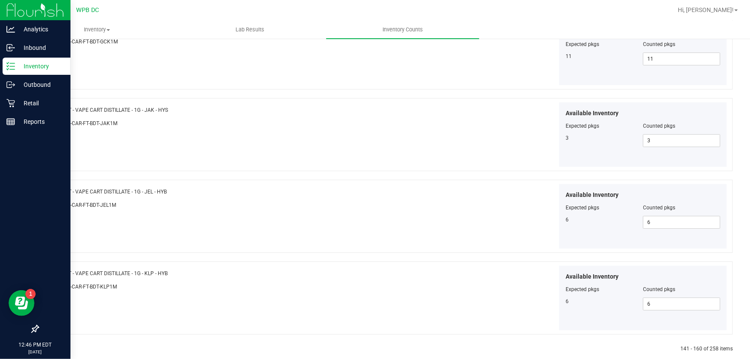
scroll to position [1441, 0]
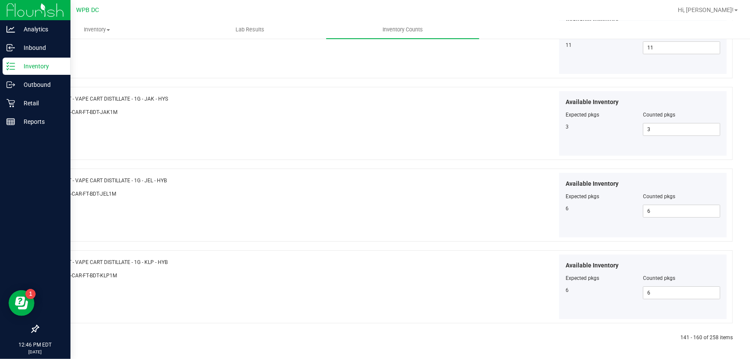
click at [57, 335] on icon at bounding box center [58, 337] width 3 height 5
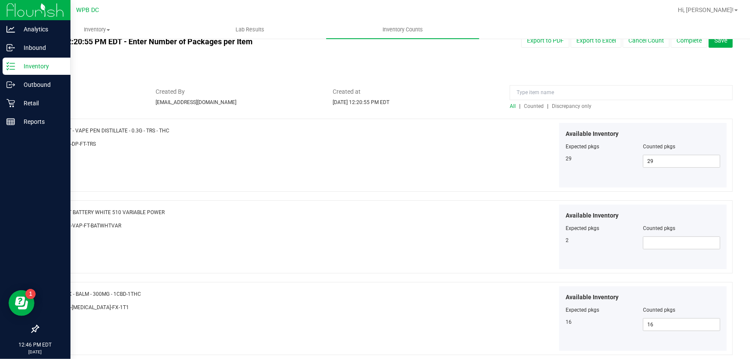
scroll to position [39, 0]
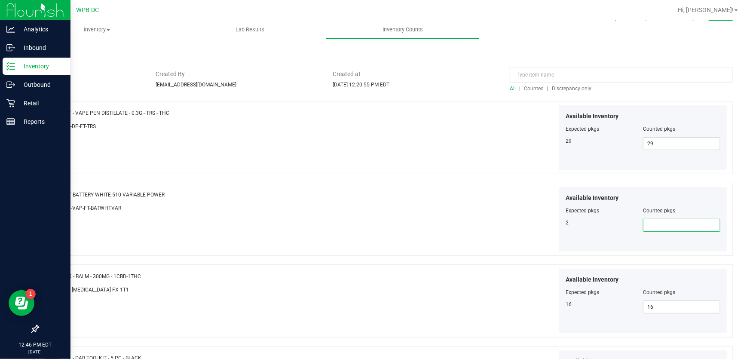
click at [645, 222] on span at bounding box center [681, 225] width 77 height 13
type input "2"
click at [283, 181] on div at bounding box center [385, 178] width 695 height 9
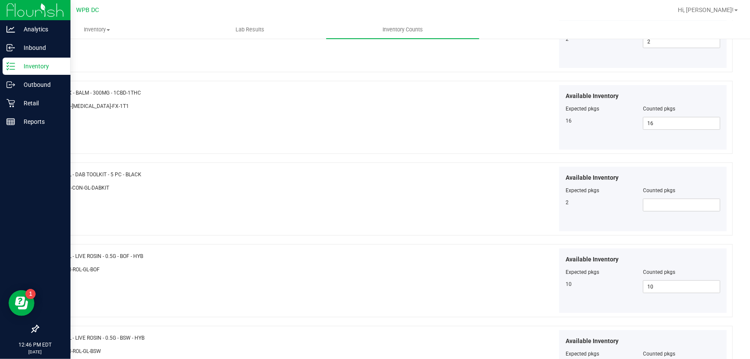
scroll to position [234, 0]
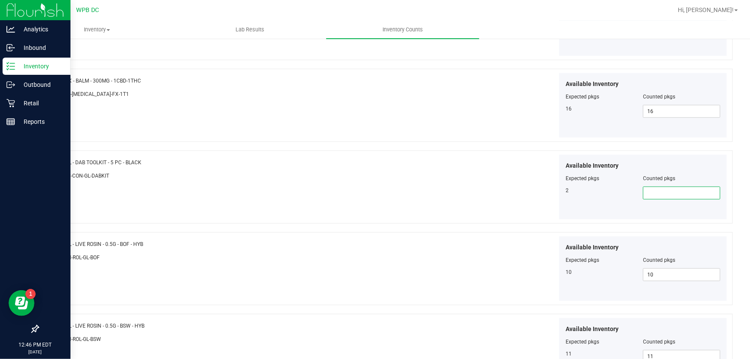
click at [658, 192] on span at bounding box center [681, 193] width 77 height 13
type input "2"
click at [387, 208] on div "Available Inventory Expected pkgs Counted pkgs 2 2 2" at bounding box center [558, 187] width 342 height 65
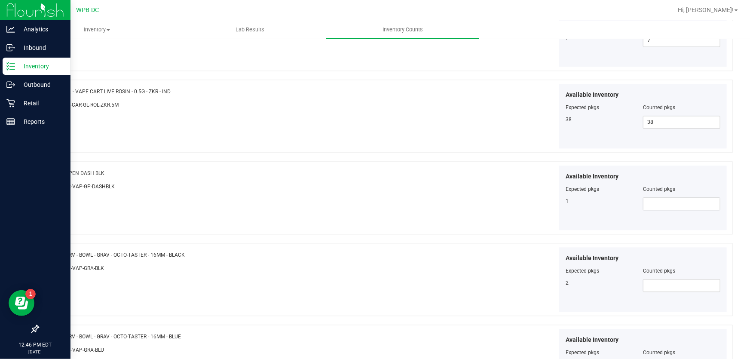
scroll to position [898, 0]
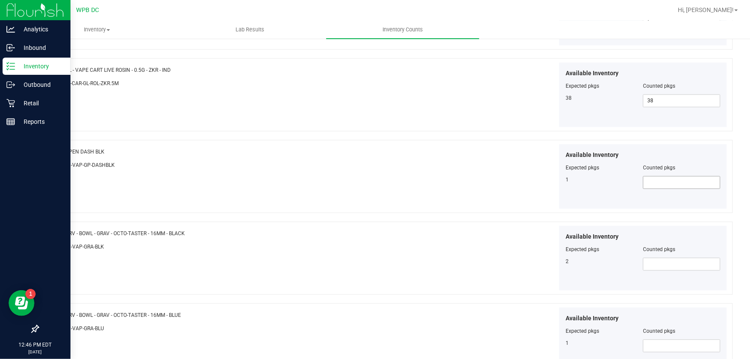
click at [655, 179] on span at bounding box center [681, 182] width 77 height 13
type input "1"
click at [413, 173] on div "Available Inventory Expected pkgs Counted pkgs 1 1 1" at bounding box center [558, 176] width 342 height 65
click at [661, 266] on span at bounding box center [681, 263] width 77 height 13
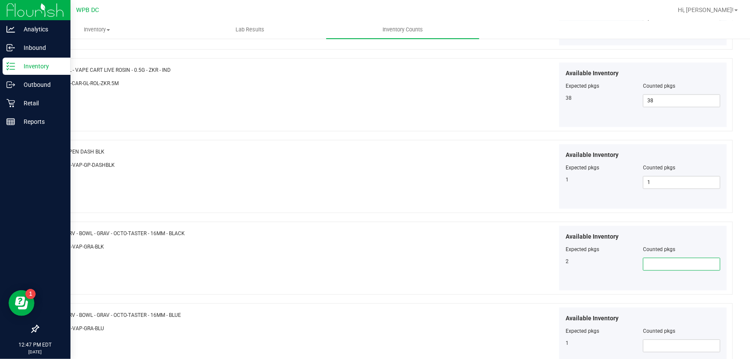
type input "2"
click at [486, 236] on div "Available Inventory Expected pkgs Counted pkgs 2 2 2" at bounding box center [558, 258] width 342 height 65
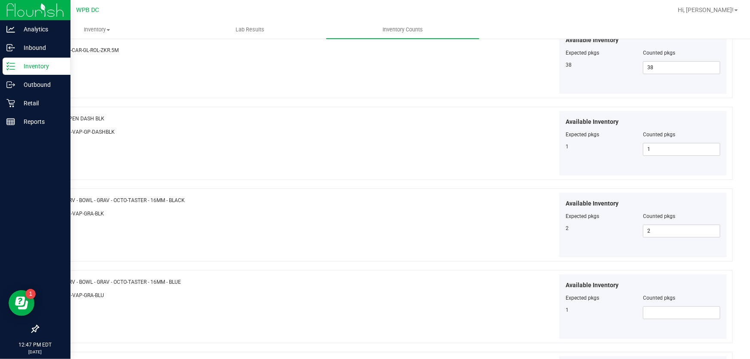
scroll to position [976, 0]
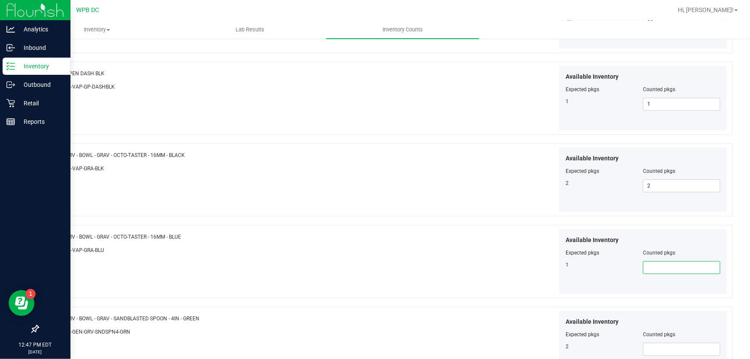
click at [649, 265] on span at bounding box center [681, 267] width 77 height 13
type input "1"
click at [476, 244] on div "Available Inventory Expected pkgs Counted pkgs 1 1 1" at bounding box center [558, 261] width 342 height 65
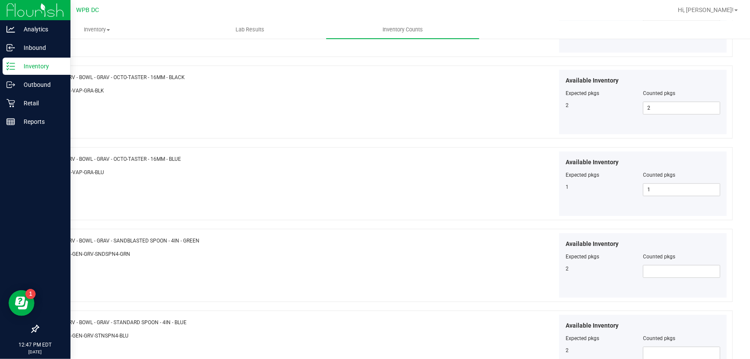
scroll to position [1055, 0]
click at [668, 266] on span at bounding box center [681, 270] width 77 height 13
type input "2"
click at [412, 245] on div "Available Inventory Expected pkgs Counted pkgs 2 2 2" at bounding box center [558, 265] width 342 height 65
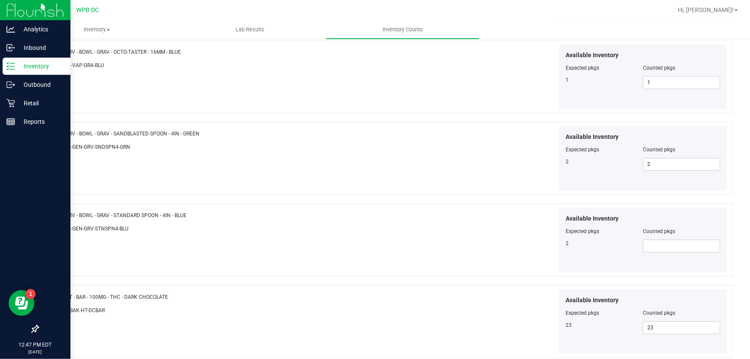
scroll to position [1172, 0]
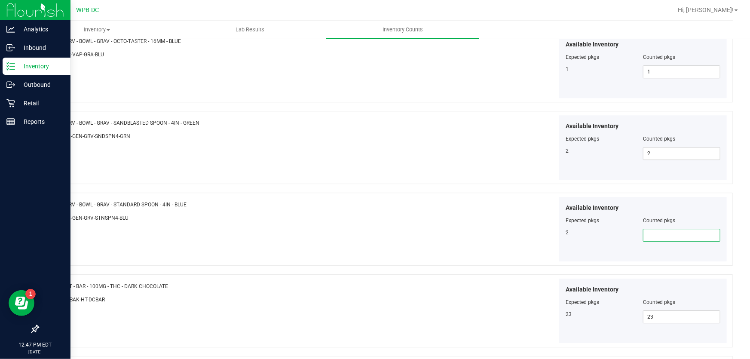
drag, startPoint x: 664, startPoint y: 228, endPoint x: 640, endPoint y: 233, distance: 25.5
click at [662, 229] on span at bounding box center [681, 235] width 77 height 13
type input "2"
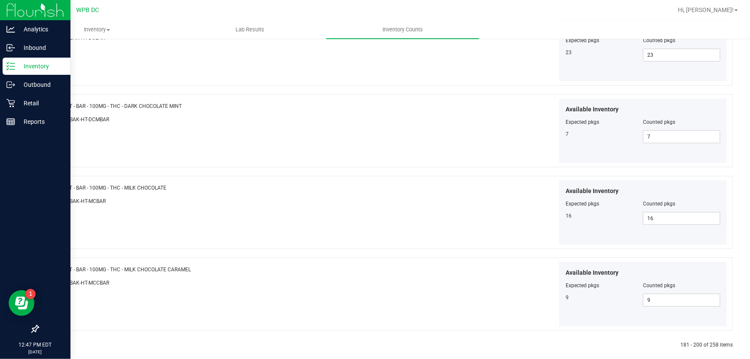
scroll to position [1441, 0]
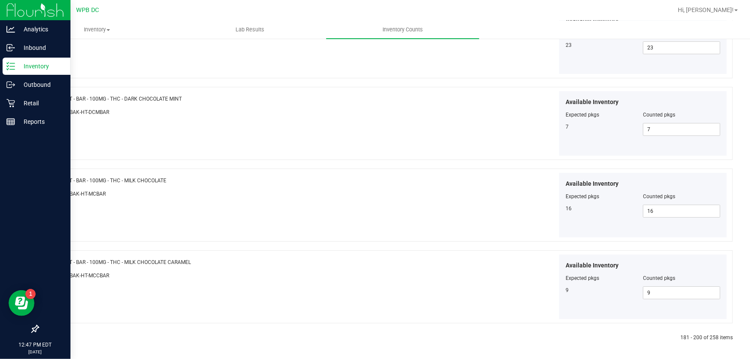
type input "2"
click at [59, 335] on icon at bounding box center [58, 337] width 3 height 5
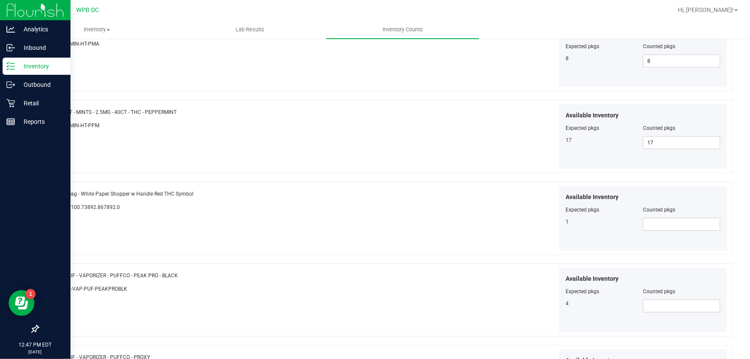
scroll to position [508, 0]
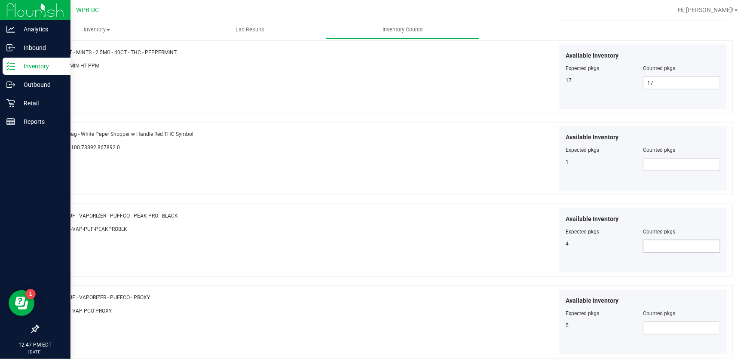
click at [643, 247] on span at bounding box center [681, 246] width 77 height 13
type input "4"
click at [379, 249] on div "Name: PUF - VAPORIZER - PUFFCO - PEAK PRO - BLACK SKU: ACC-VAP-PUF-PEAKPROBLK A…" at bounding box center [385, 240] width 695 height 73
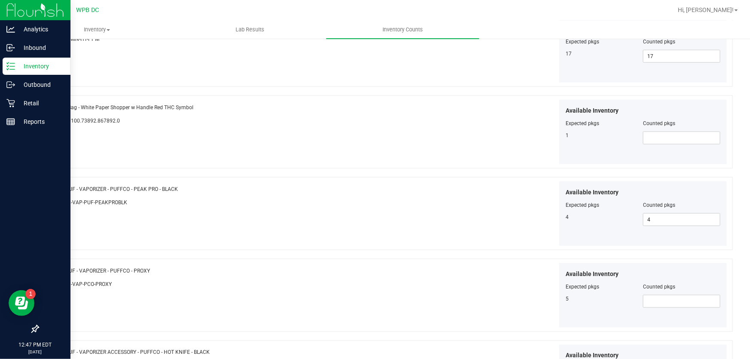
scroll to position [586, 0]
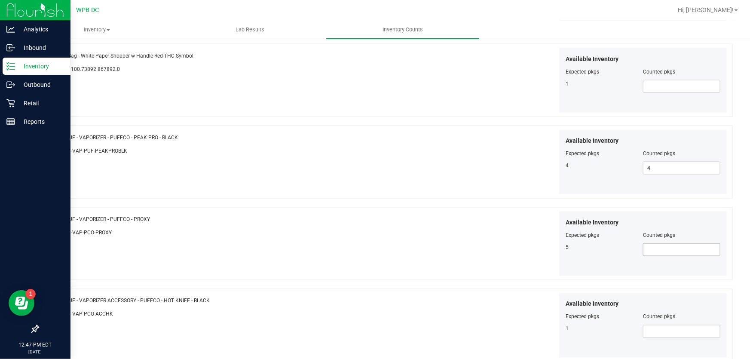
click at [665, 243] on span at bounding box center [681, 249] width 77 height 13
type input "6"
click at [447, 237] on div "Available Inventory Expected pkgs Counted pkgs 5 6 6" at bounding box center [558, 243] width 342 height 65
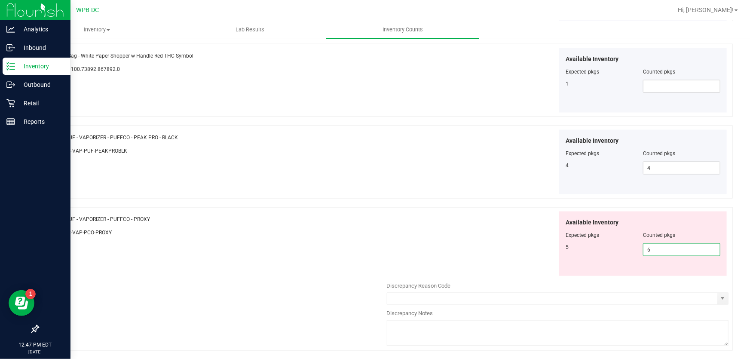
click at [643, 249] on span "6 6" at bounding box center [681, 249] width 77 height 13
type input "5"
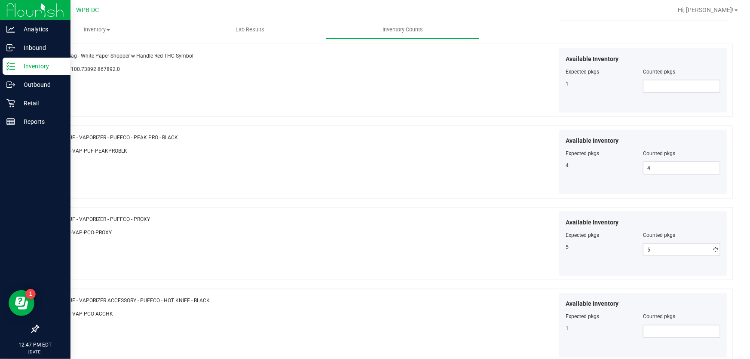
click at [329, 244] on div "Name: PUF - VAPORIZER - PUFFCO - PROXY SKU: ACC-VAP-PCO-PROXY Available Invento…" at bounding box center [385, 243] width 695 height 73
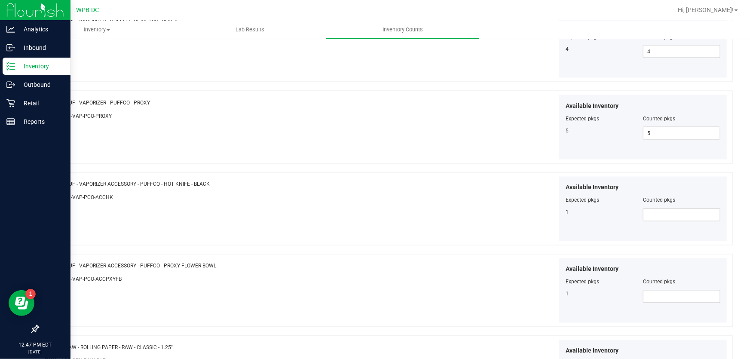
scroll to position [703, 0]
click at [657, 213] on span at bounding box center [681, 214] width 77 height 13
type input "1"
click at [331, 204] on div at bounding box center [216, 203] width 342 height 4
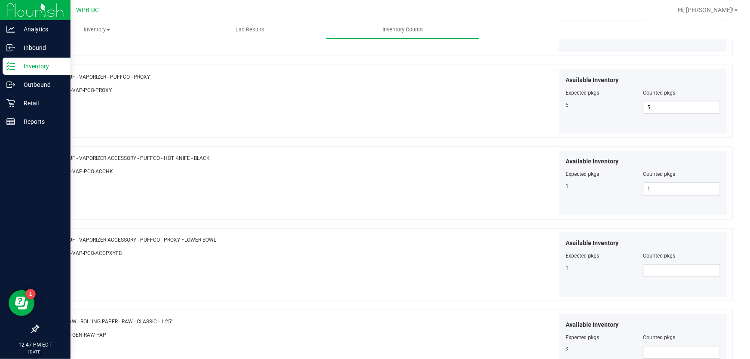
scroll to position [742, 0]
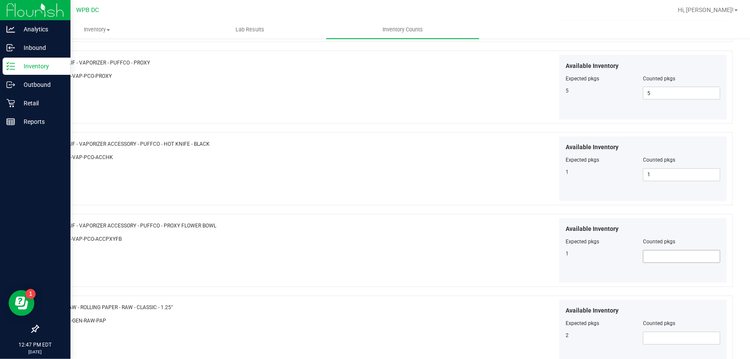
click at [646, 254] on span at bounding box center [681, 256] width 77 height 13
type input "1"
click at [406, 232] on div "Available Inventory Expected pkgs Counted pkgs 1 1 1" at bounding box center [558, 250] width 342 height 65
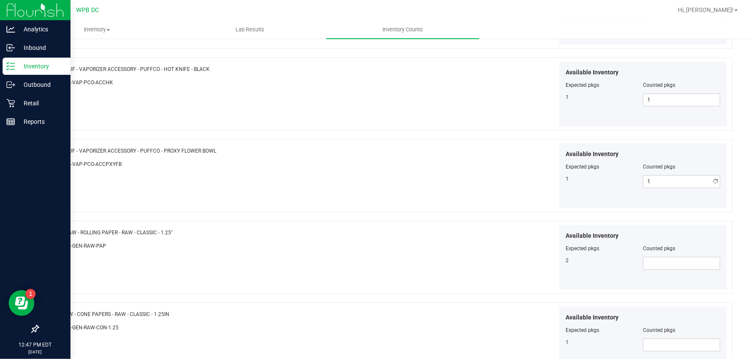
scroll to position [820, 0]
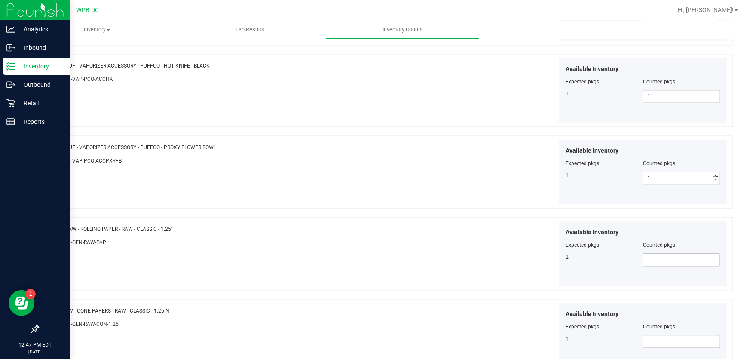
drag, startPoint x: 637, startPoint y: 256, endPoint x: 641, endPoint y: 258, distance: 4.8
click at [637, 257] on div "2" at bounding box center [604, 258] width 77 height 8
click at [662, 270] on div "Available Inventory Expected pkgs Counted pkgs 2" at bounding box center [643, 254] width 168 height 64
click at [648, 254] on span at bounding box center [681, 260] width 77 height 13
type input "2"
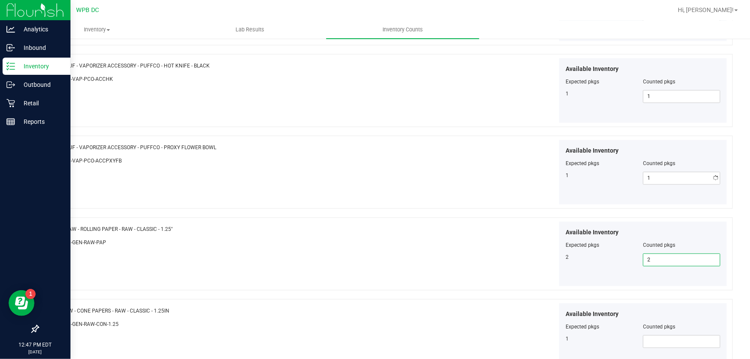
type input "2"
click at [499, 253] on div "Available Inventory Expected pkgs Counted pkgs 2 2 2" at bounding box center [558, 254] width 342 height 65
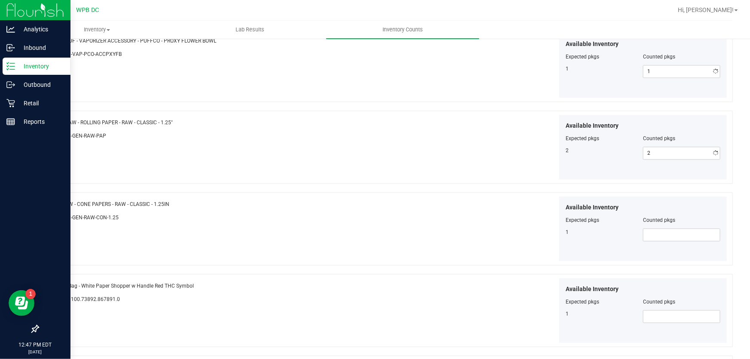
scroll to position [937, 0]
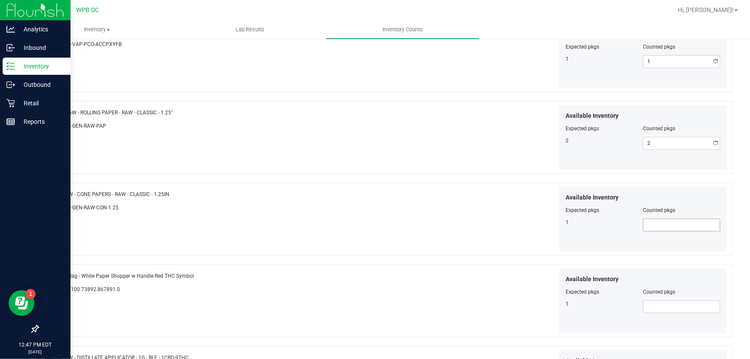
click at [644, 220] on span at bounding box center [681, 224] width 77 height 13
type input "1"
click at [509, 220] on div "Available Inventory Expected pkgs Counted pkgs 1 1 1" at bounding box center [558, 219] width 342 height 65
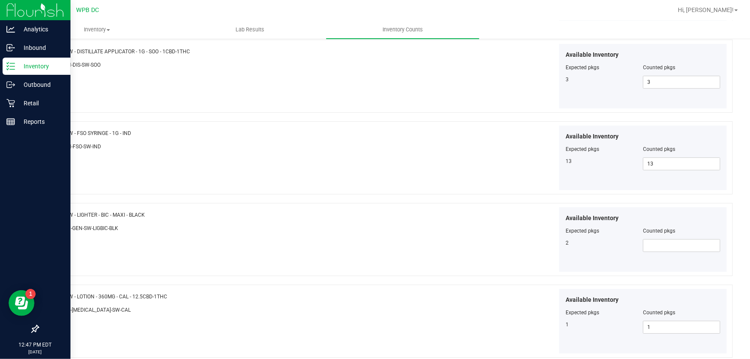
scroll to position [1328, 0]
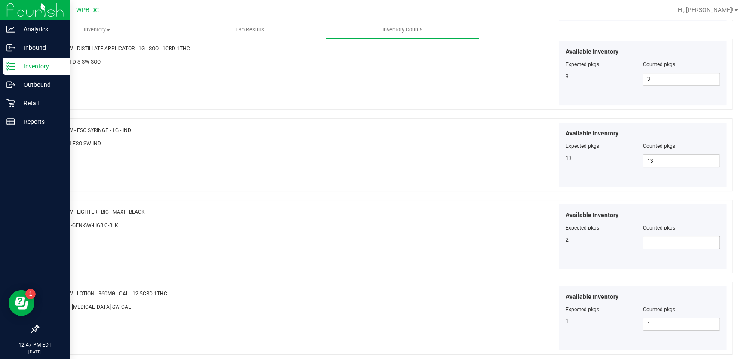
click at [644, 241] on span at bounding box center [681, 242] width 77 height 13
type input "2"
click at [439, 229] on div "Available Inventory Expected pkgs Counted pkgs 2 2 2" at bounding box center [558, 236] width 342 height 65
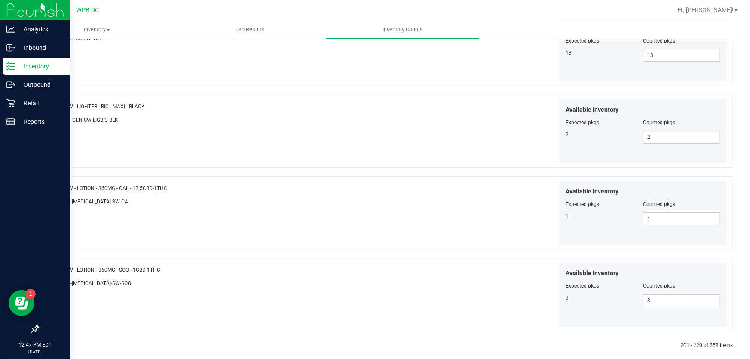
scroll to position [1441, 0]
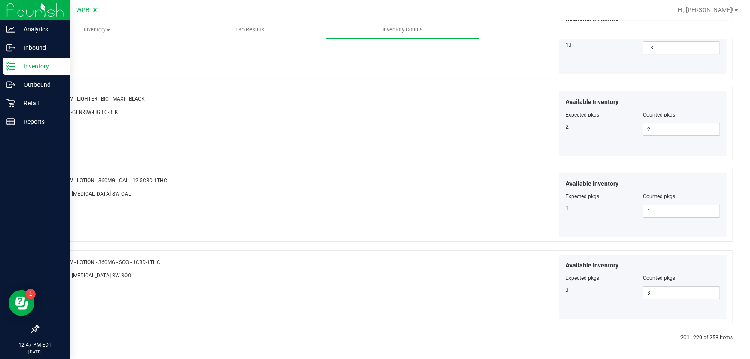
click at [57, 337] on icon at bounding box center [58, 337] width 3 height 5
click at [57, 335] on icon at bounding box center [58, 337] width 3 height 5
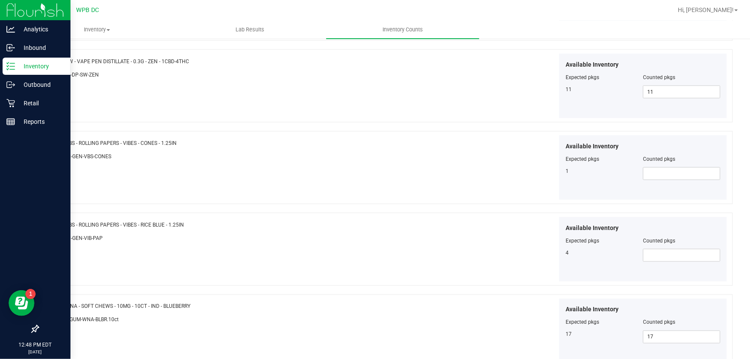
scroll to position [586, 0]
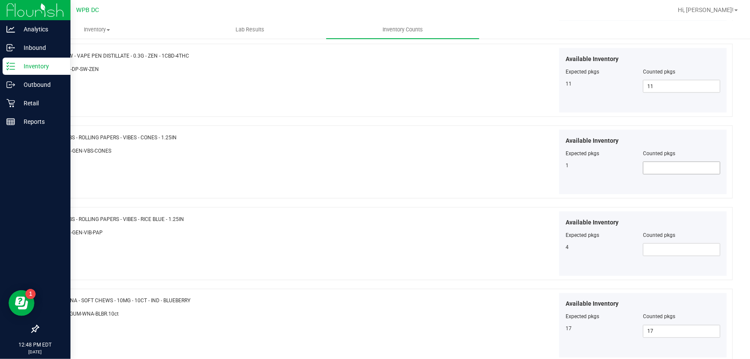
drag, startPoint x: 666, startPoint y: 166, endPoint x: 654, endPoint y: 163, distance: 12.9
click at [666, 166] on span at bounding box center [681, 168] width 77 height 13
type input "1"
click at [387, 147] on div "Available Inventory Expected pkgs Counted pkgs 1 1 1" at bounding box center [558, 162] width 342 height 65
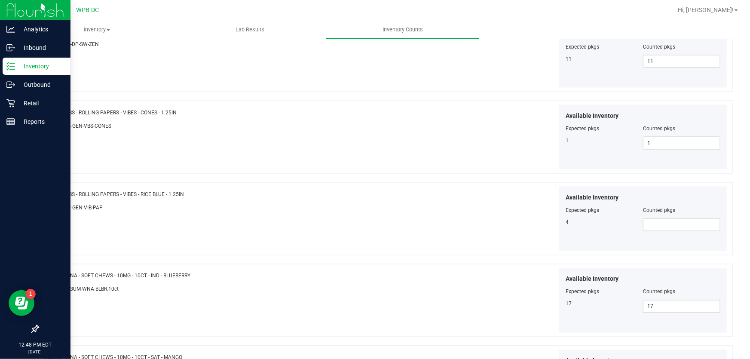
scroll to position [625, 0]
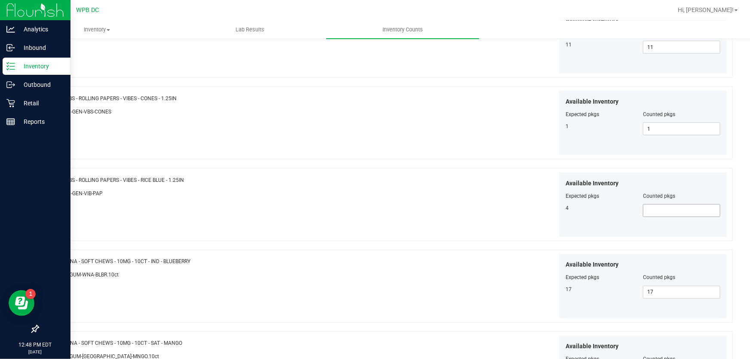
click at [656, 208] on span at bounding box center [681, 210] width 77 height 13
type input "4"
click at [364, 187] on div at bounding box center [216, 186] width 342 height 4
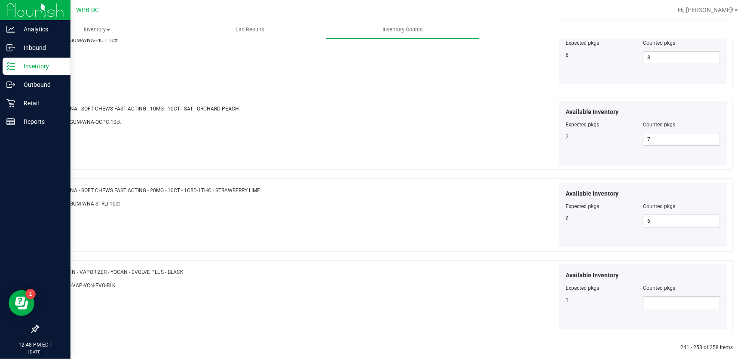
scroll to position [1278, 0]
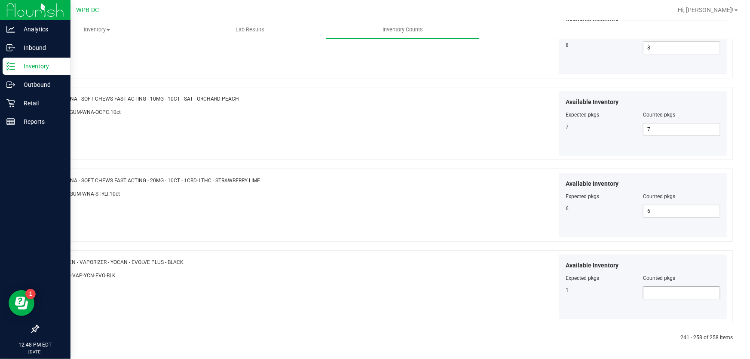
click at [662, 292] on span at bounding box center [681, 292] width 77 height 13
type input "1"
click at [517, 260] on div "Available Inventory Expected pkgs Counted pkgs 1 1 1" at bounding box center [558, 286] width 342 height 65
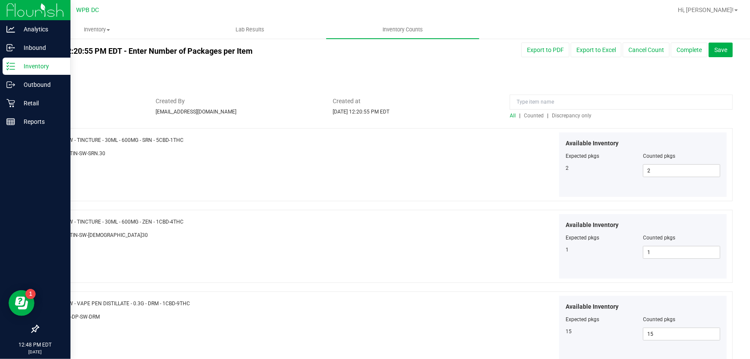
scroll to position [0, 0]
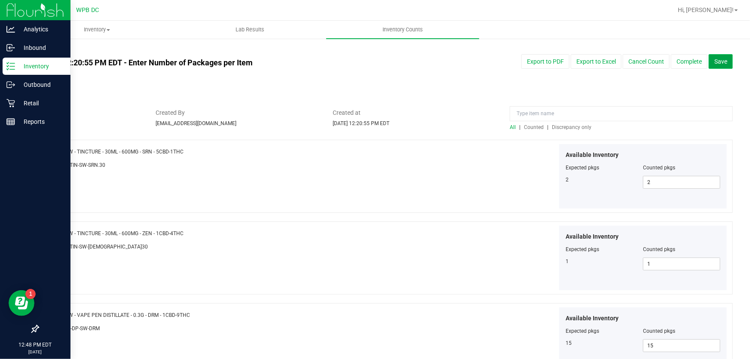
click at [714, 60] on span "Save" at bounding box center [720, 61] width 13 height 7
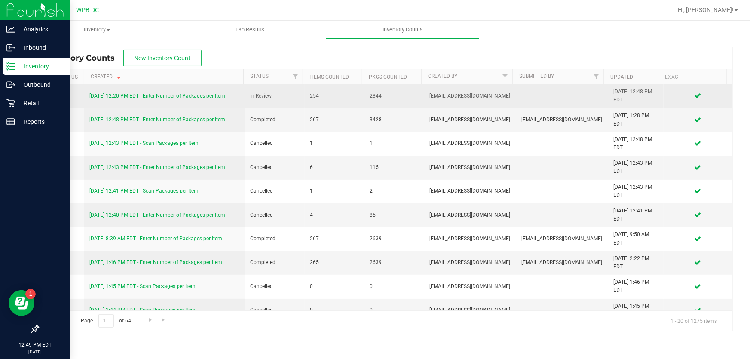
click at [193, 93] on link "8/21/25 12:20 PM EDT - Enter Number of Packages per Item" at bounding box center [157, 96] width 136 height 6
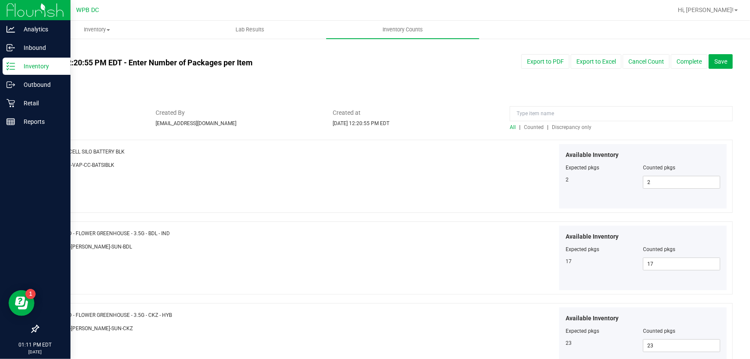
click at [46, 48] on link "All counts" at bounding box center [52, 50] width 28 height 6
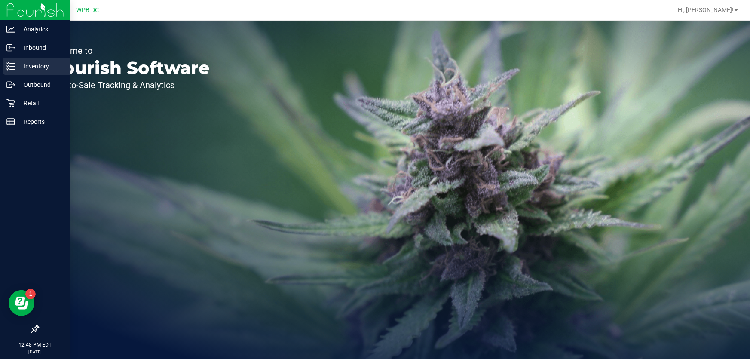
click at [34, 63] on p "Inventory" at bounding box center [41, 66] width 52 height 10
